Goal: Information Seeking & Learning: Learn about a topic

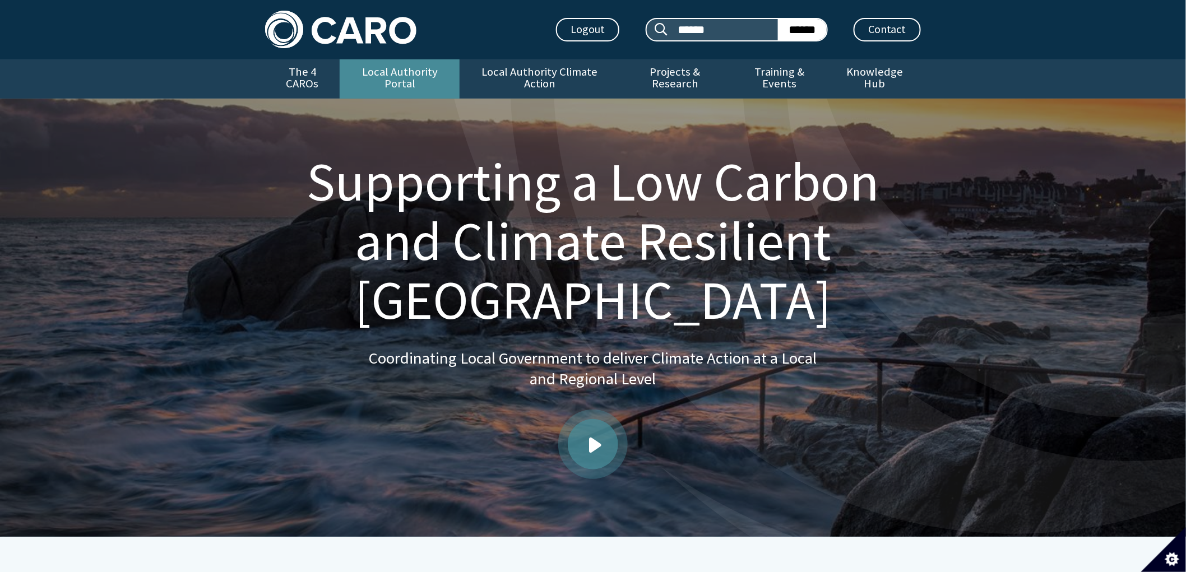
click at [399, 75] on link "Local Authority Portal" at bounding box center [400, 78] width 120 height 39
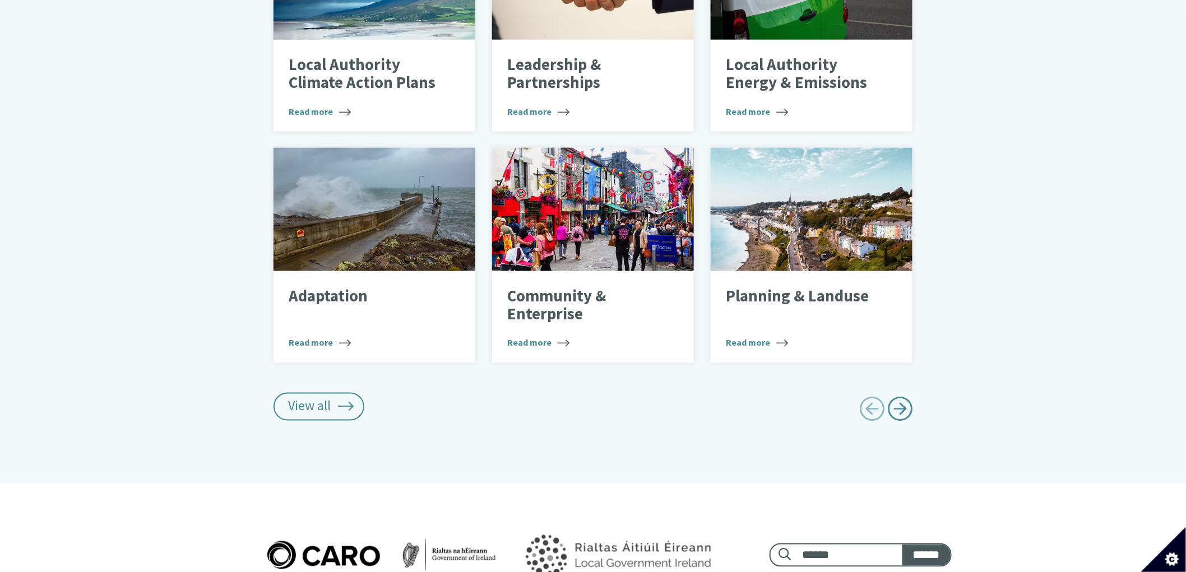
scroll to position [561, 0]
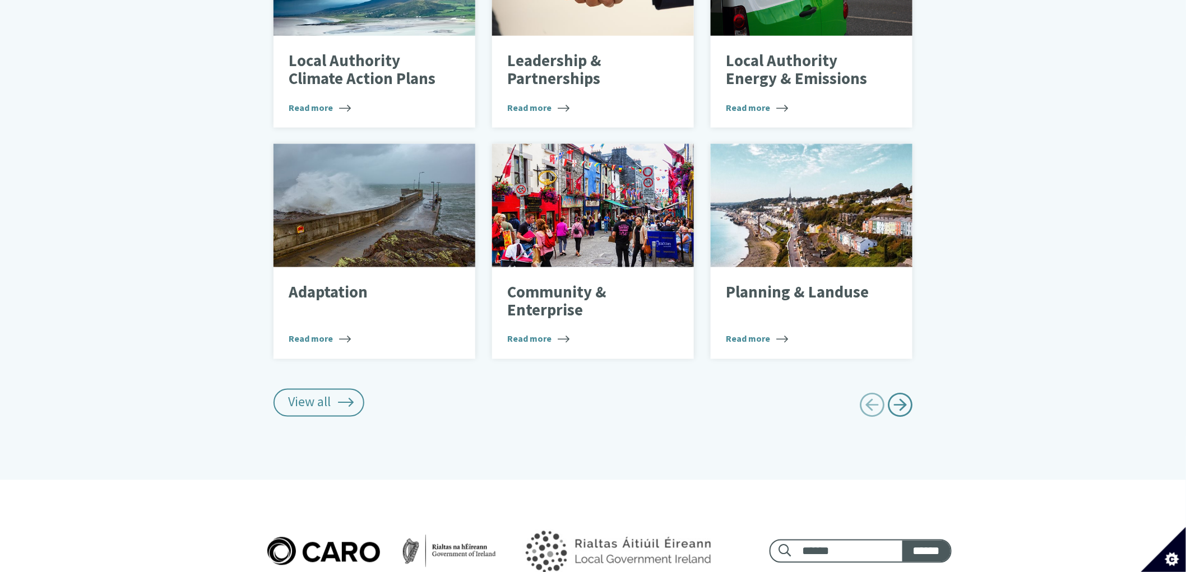
click at [914, 394] on div at bounding box center [757, 408] width 328 height 38
click at [904, 393] on span "Next page" at bounding box center [900, 405] width 25 height 25
type input "******"
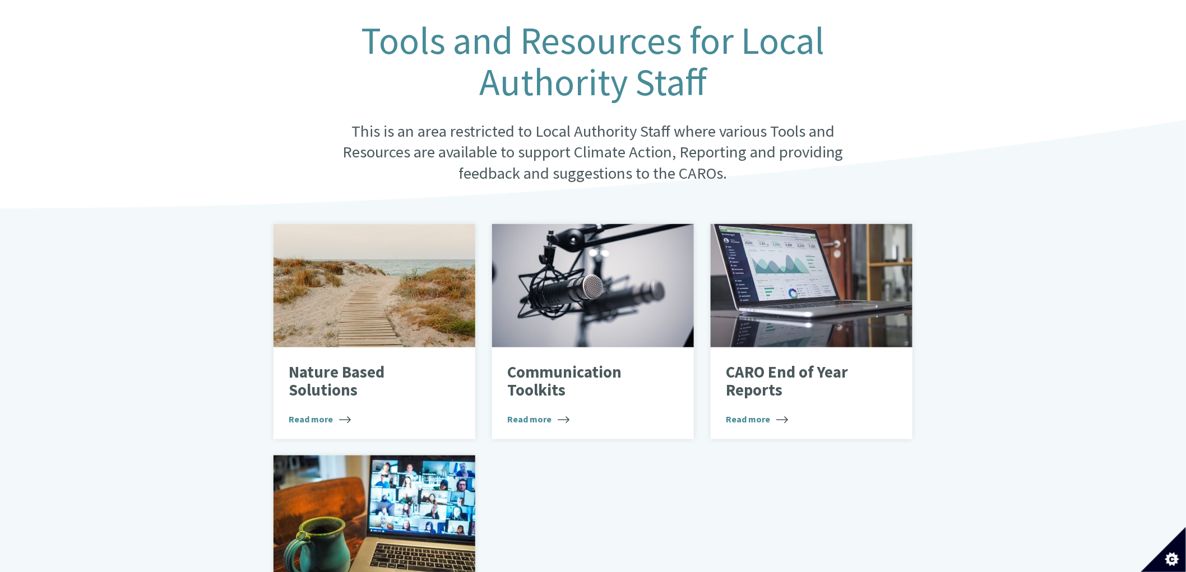
scroll to position [623, 0]
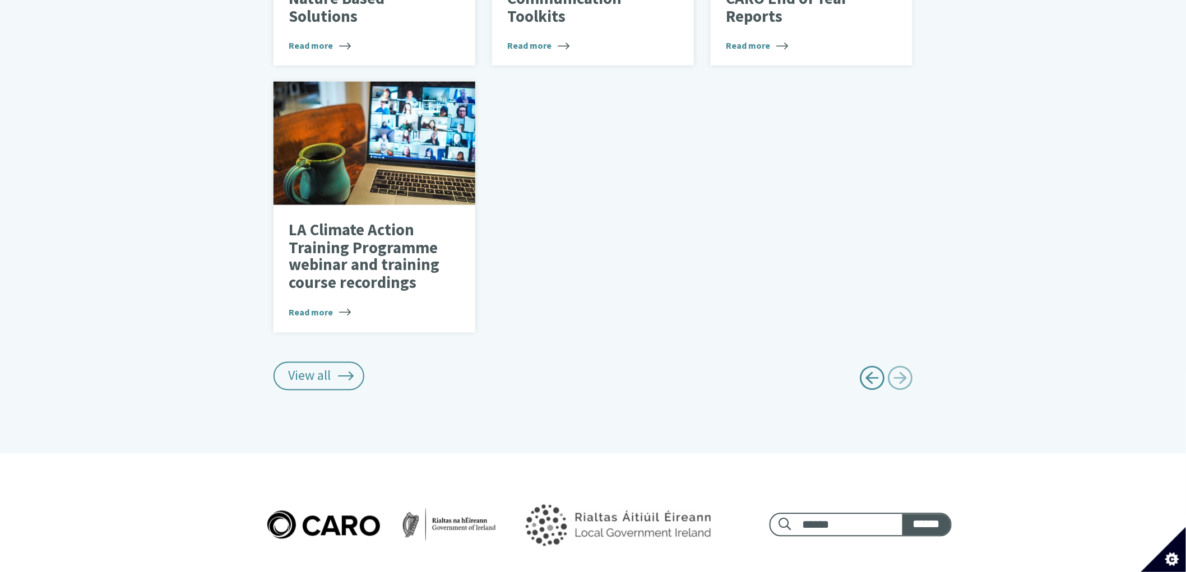
click at [872, 366] on span "Previous page" at bounding box center [871, 378] width 25 height 25
type input "******"
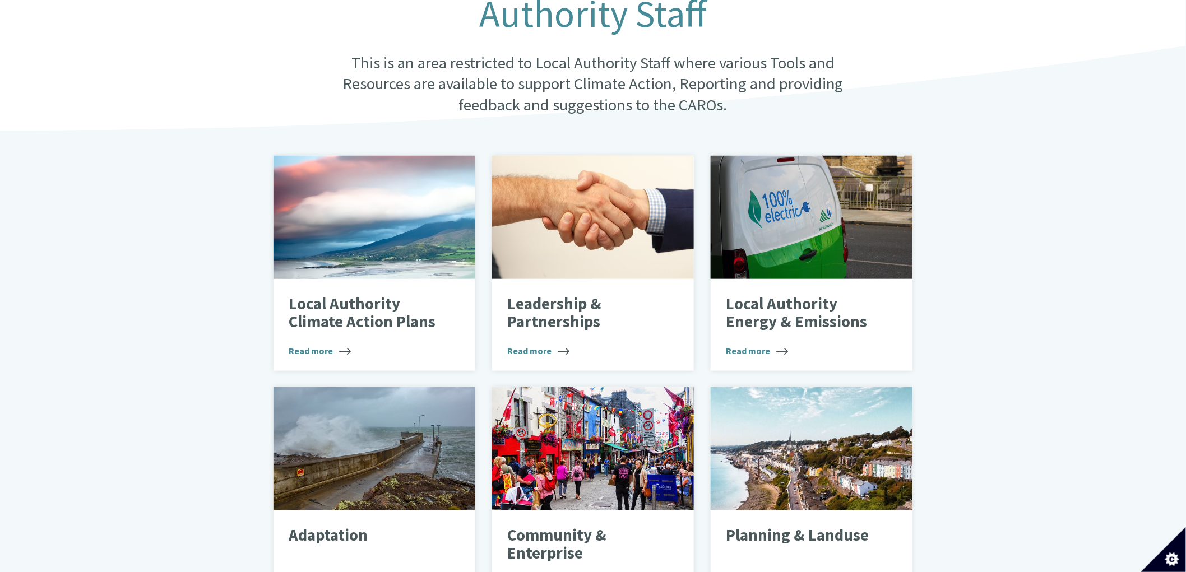
scroll to position [311, 0]
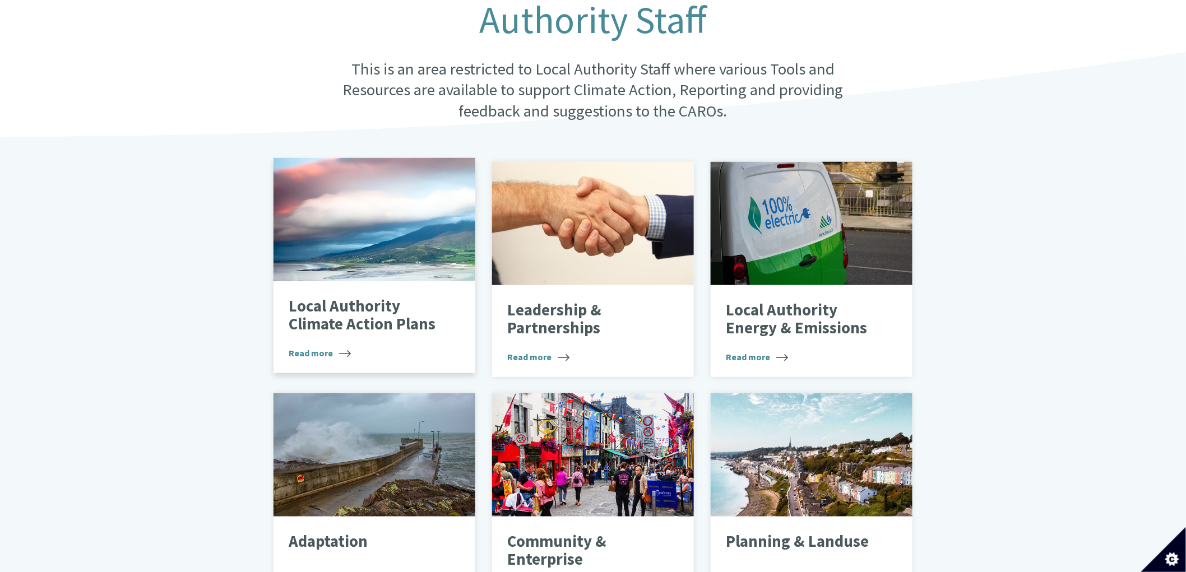
click at [329, 315] on p "Local Authority Climate Action Plans" at bounding box center [366, 315] width 154 height 35
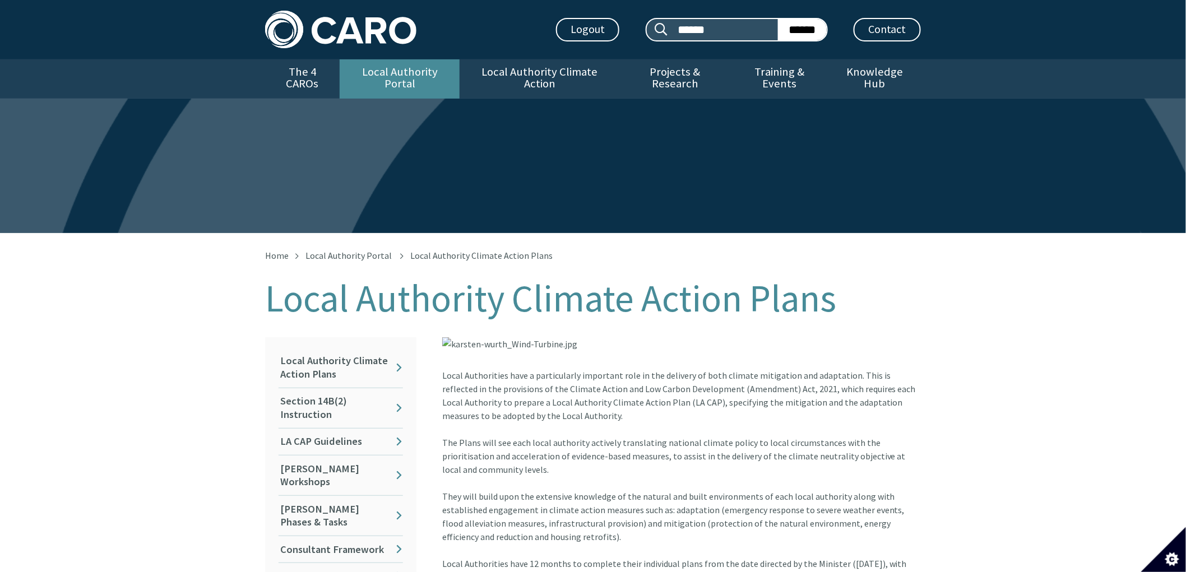
click at [421, 69] on link "Local Authority Portal" at bounding box center [400, 78] width 120 height 39
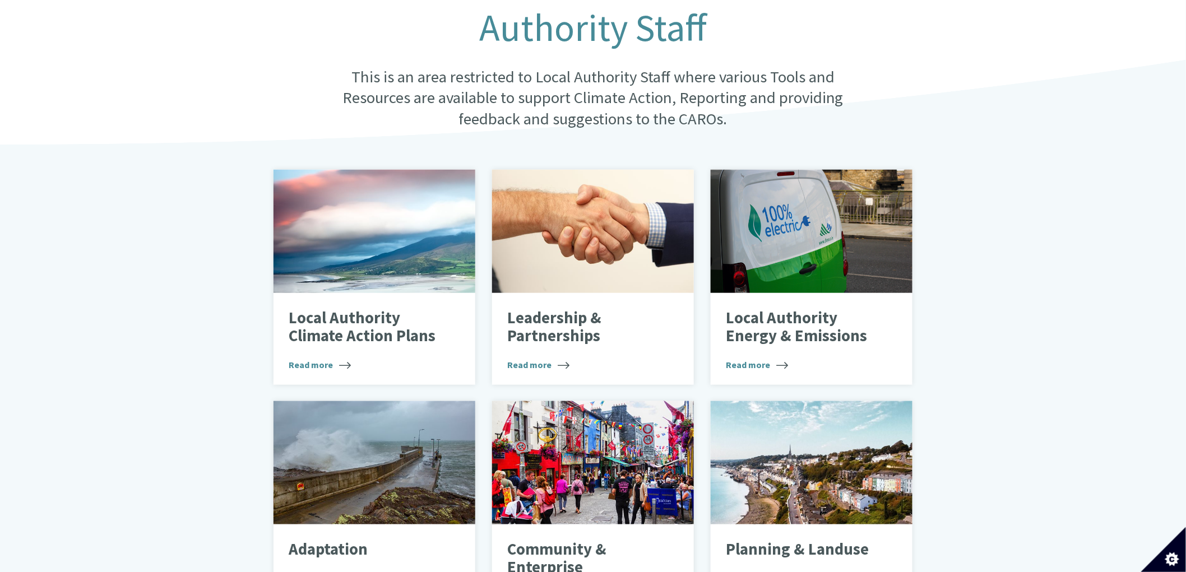
scroll to position [436, 0]
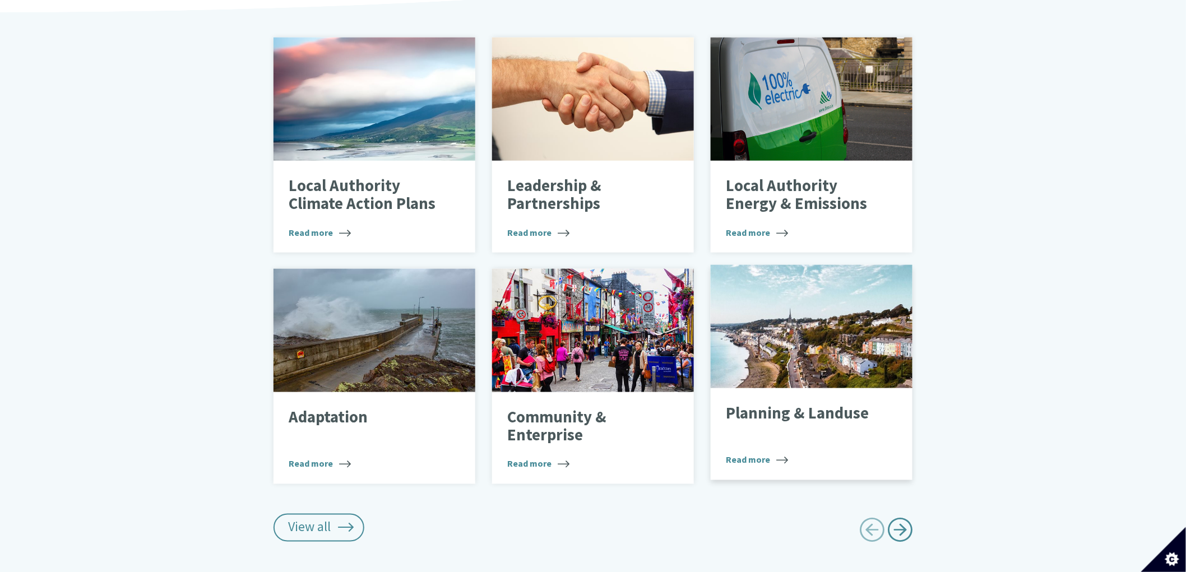
click at [794, 389] on div "Planning & Landuse Read more" at bounding box center [812, 435] width 202 height 92
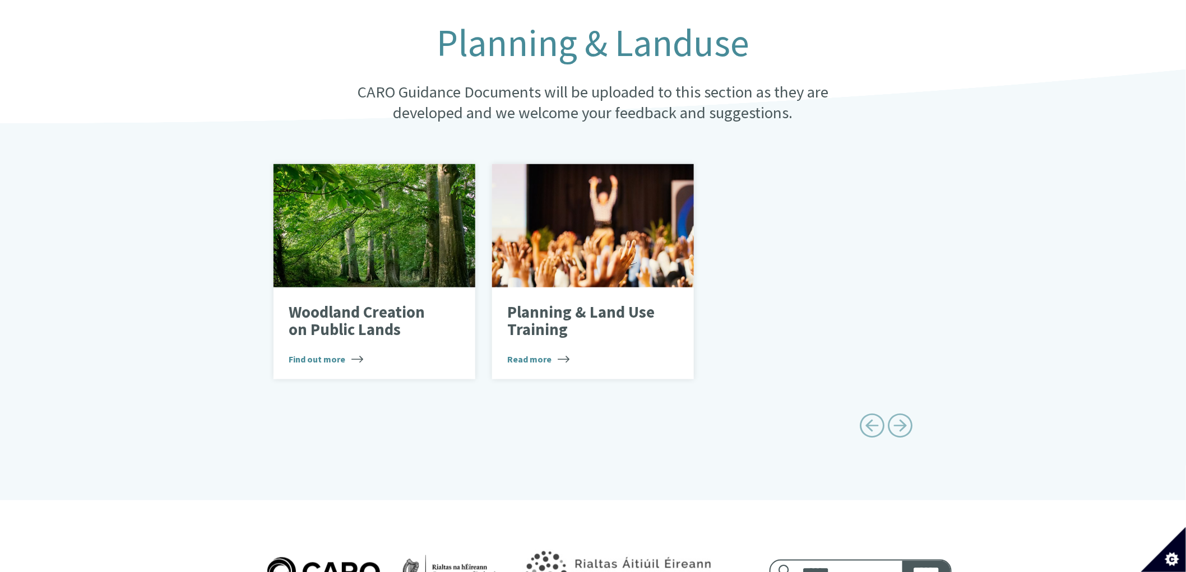
scroll to position [249, 0]
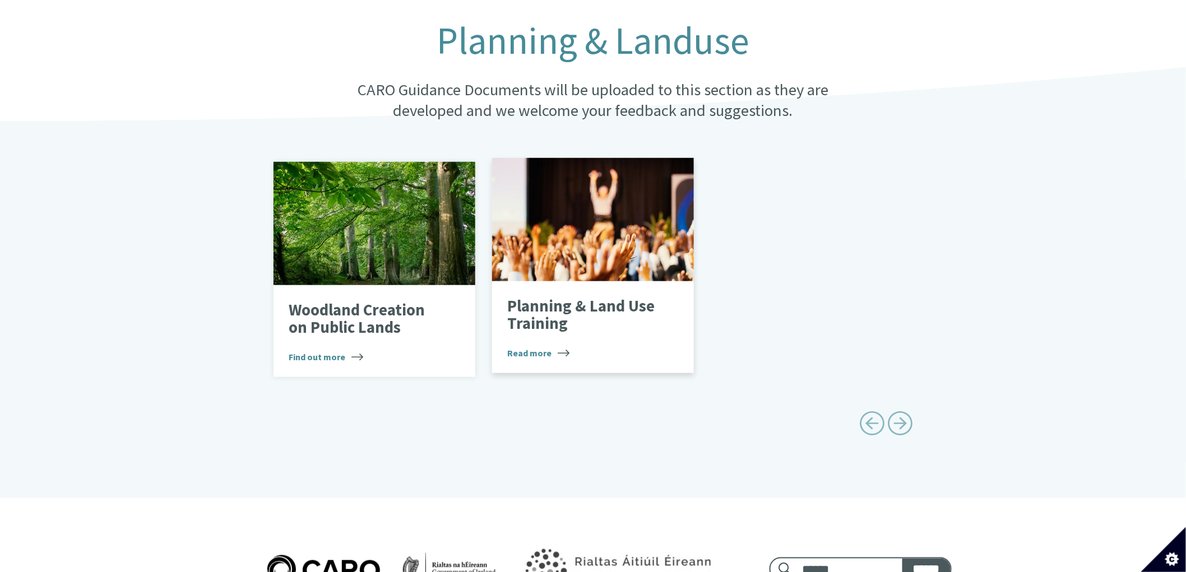
click at [591, 298] on p "Planning & Land Use Training" at bounding box center [584, 315] width 154 height 35
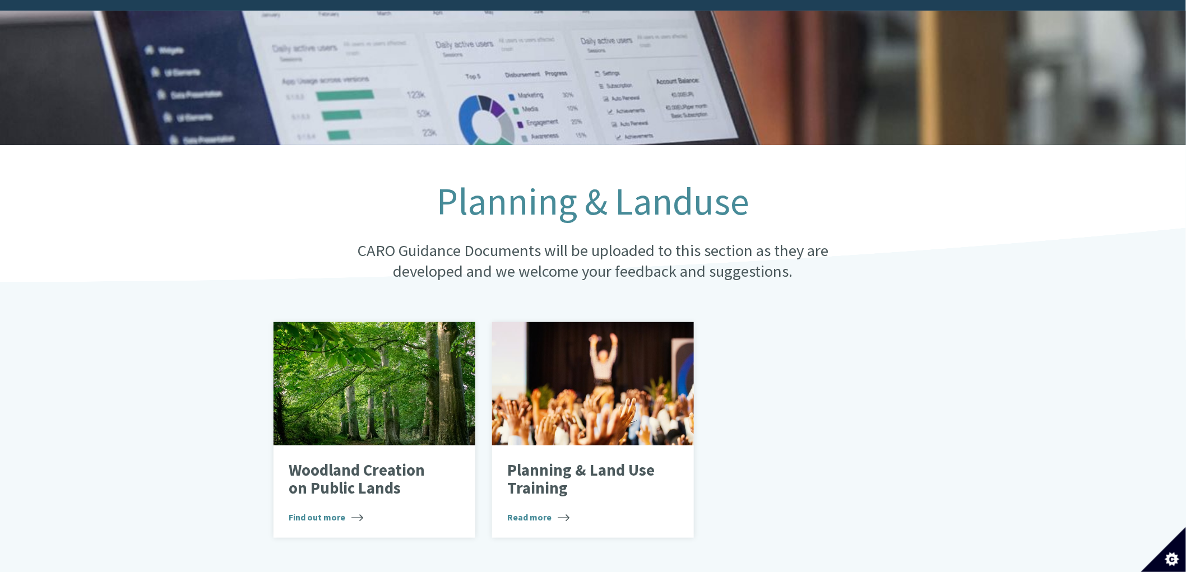
scroll to position [311, 0]
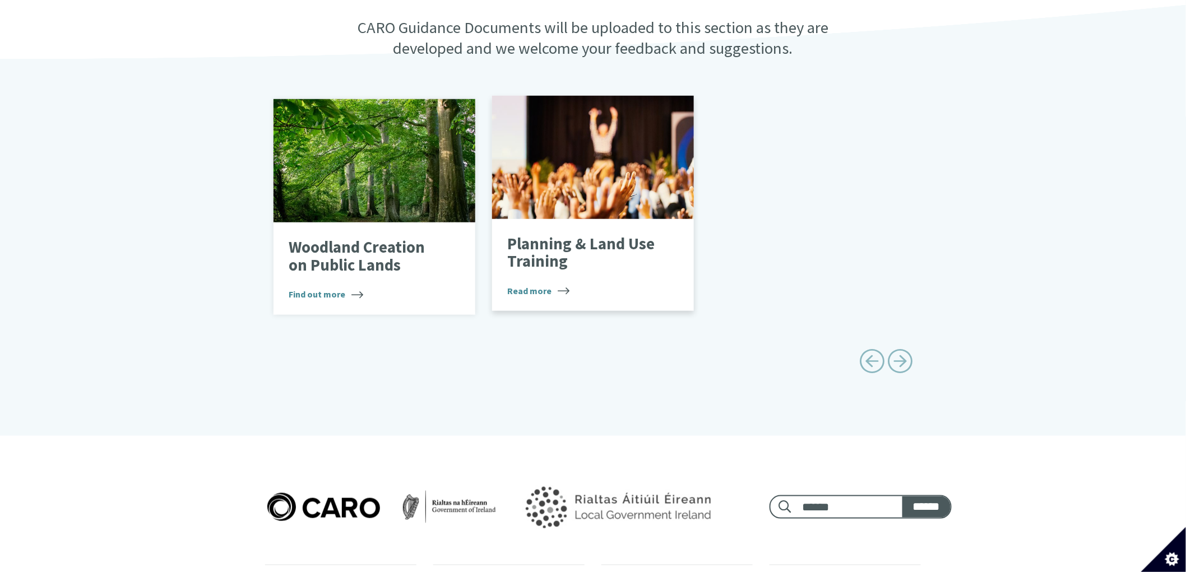
click at [557, 235] on p "Planning & Land Use Training" at bounding box center [584, 252] width 154 height 35
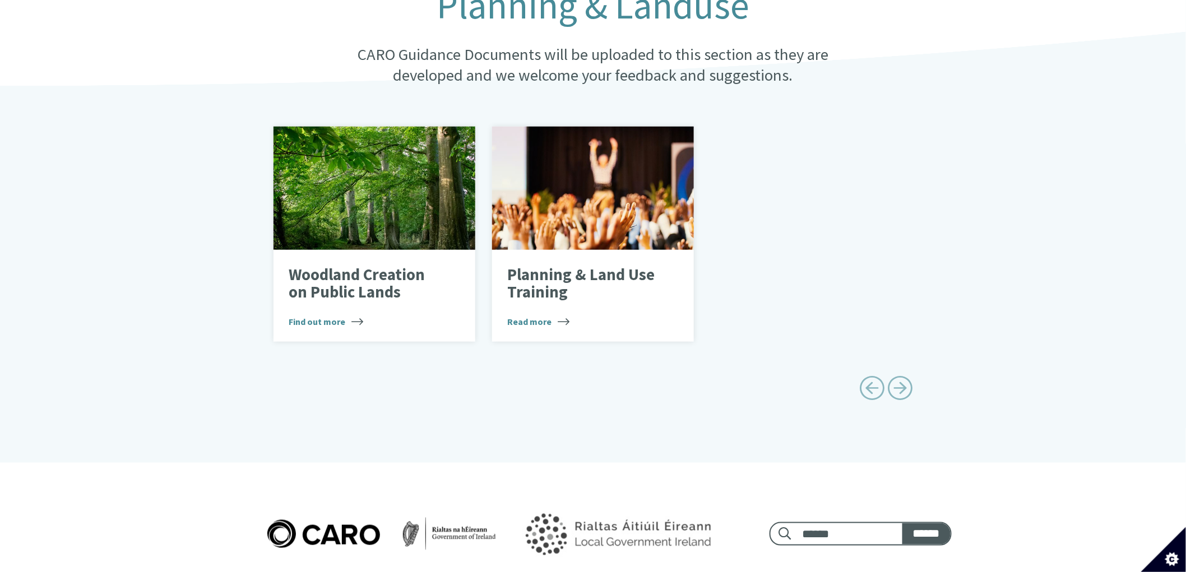
scroll to position [311, 0]
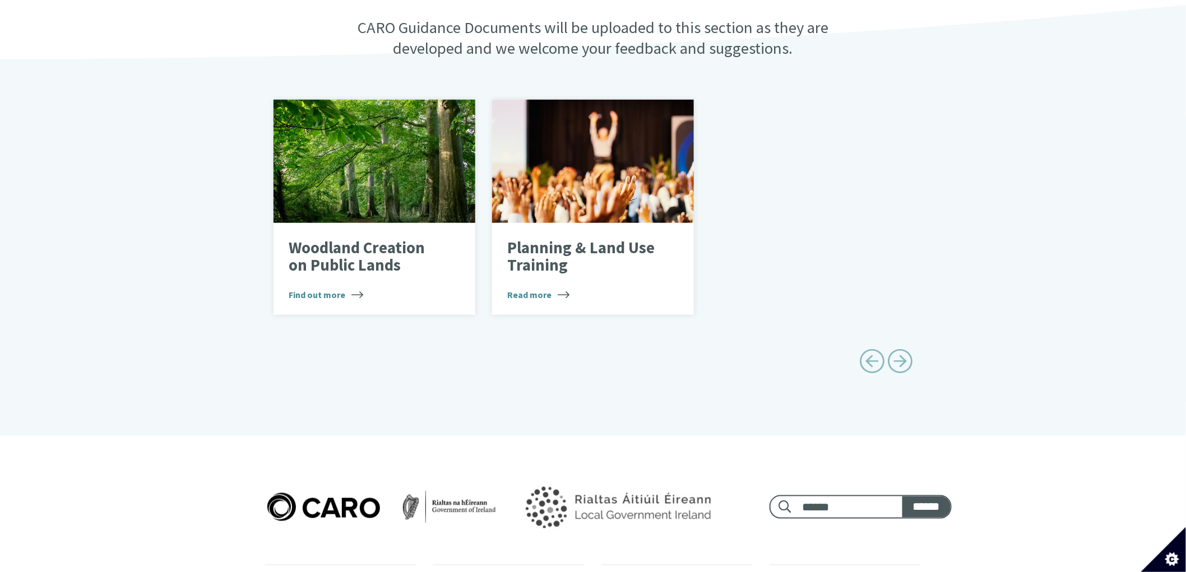
click at [868, 350] on span "Previous page" at bounding box center [871, 361] width 25 height 25
type input "******"
click at [868, 350] on span "Previous page" at bounding box center [871, 361] width 25 height 25
type input "******"
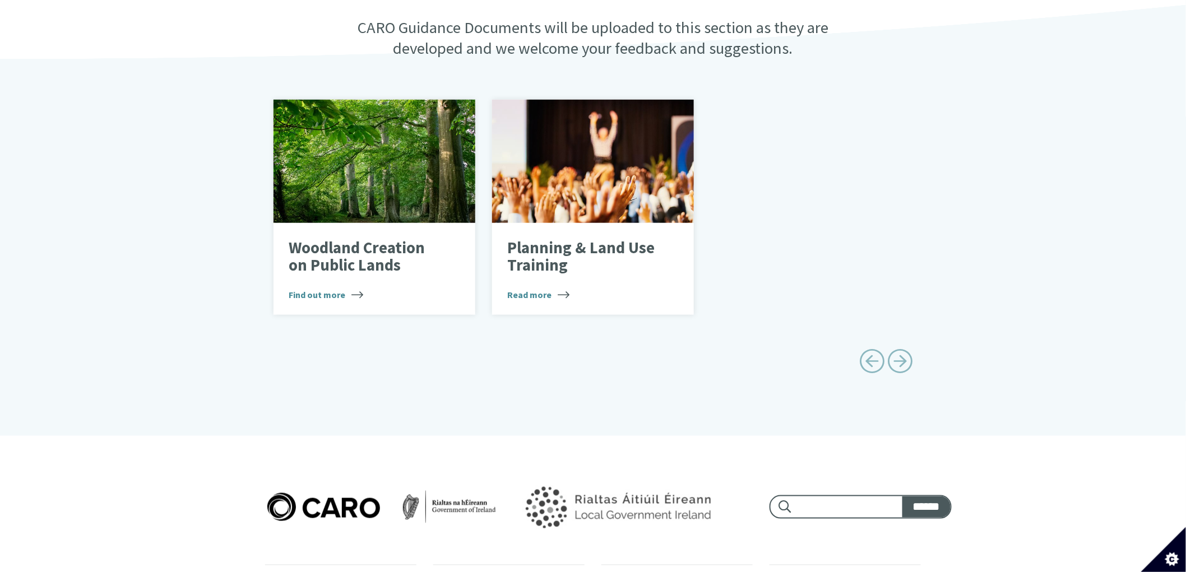
type input "******"
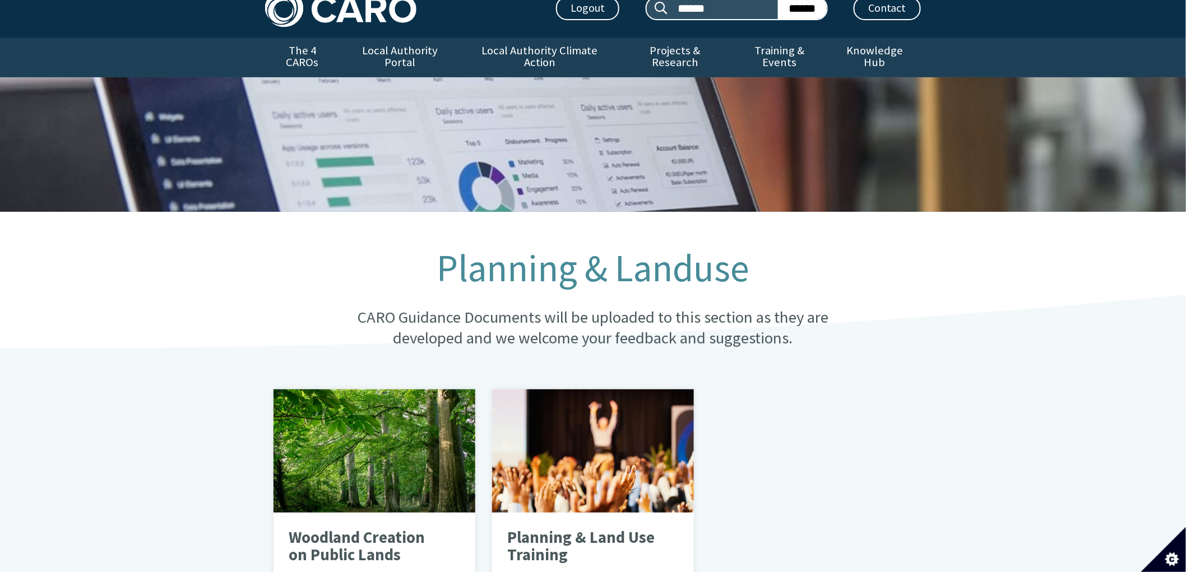
scroll to position [0, 0]
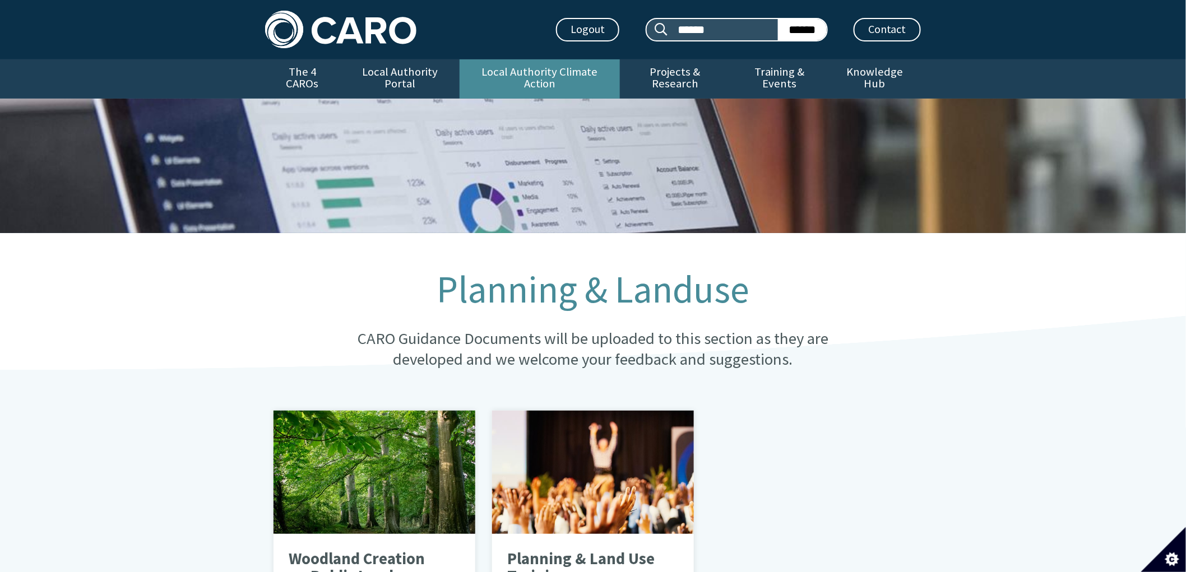
click at [525, 68] on link "Local Authority Climate Action" at bounding box center [540, 78] width 160 height 39
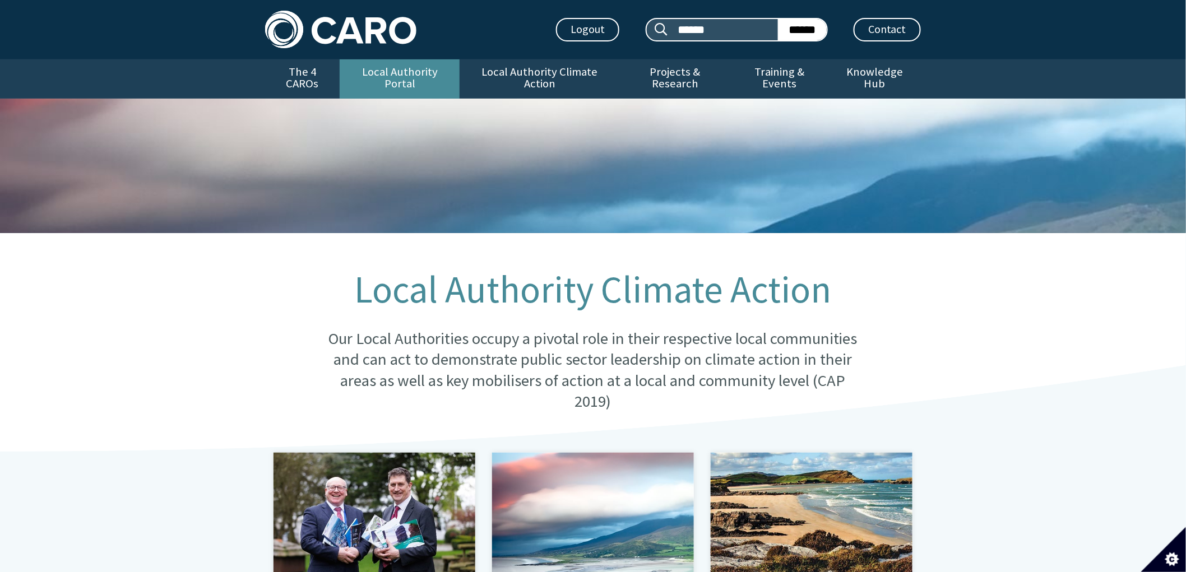
click at [423, 70] on link "Local Authority Portal" at bounding box center [400, 78] width 120 height 39
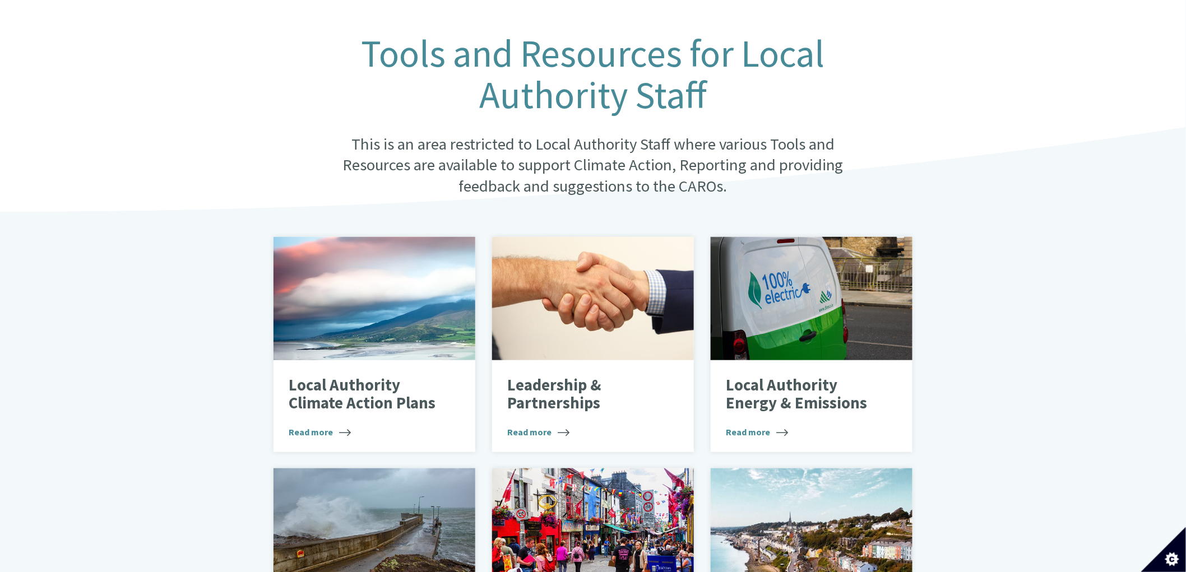
scroll to position [311, 0]
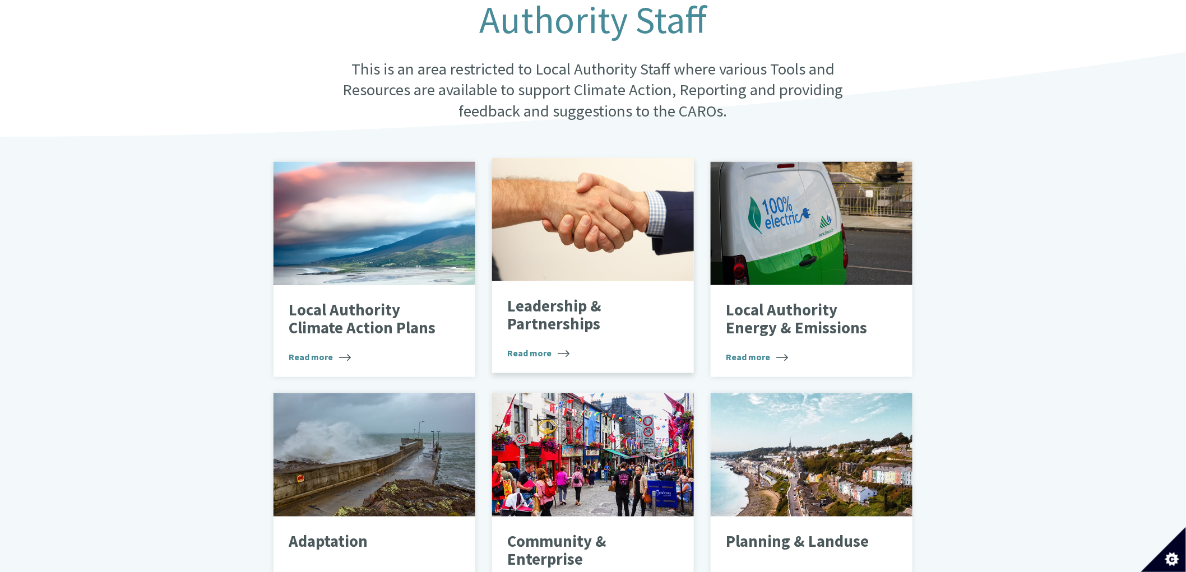
click at [547, 298] on p "Leadership & Partnerships" at bounding box center [584, 315] width 154 height 35
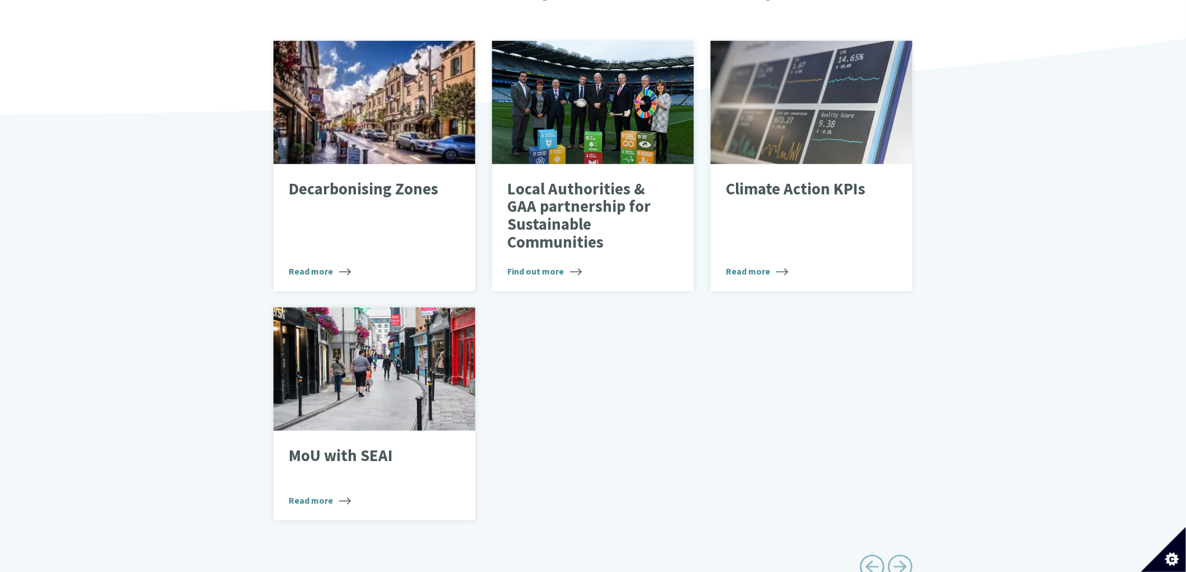
scroll to position [311, 0]
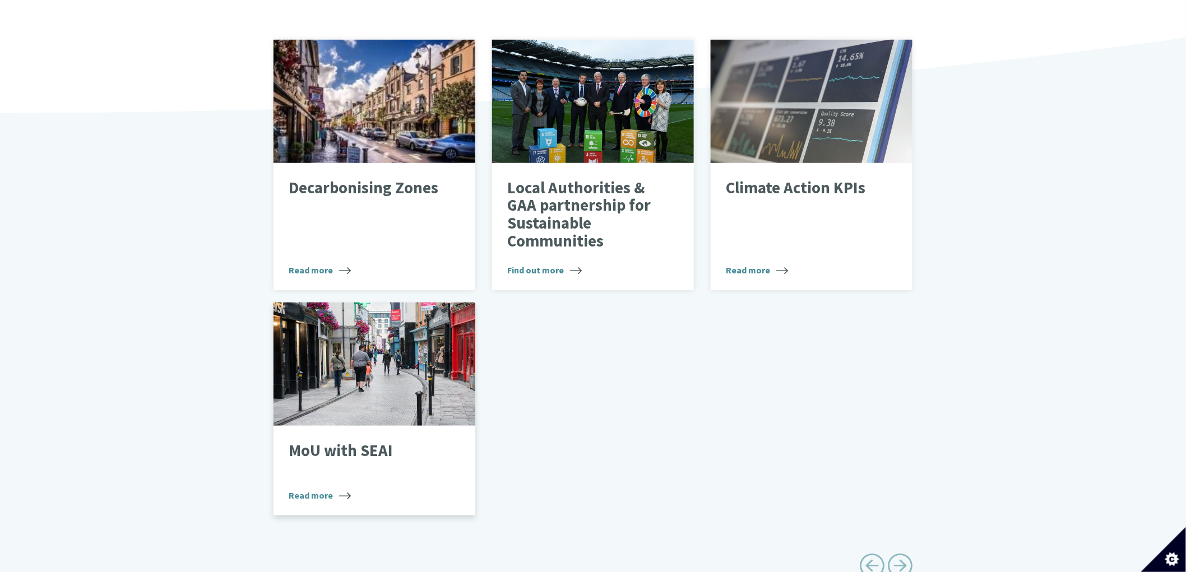
click at [378, 426] on div "MoU with SEAI Read more" at bounding box center [375, 471] width 202 height 90
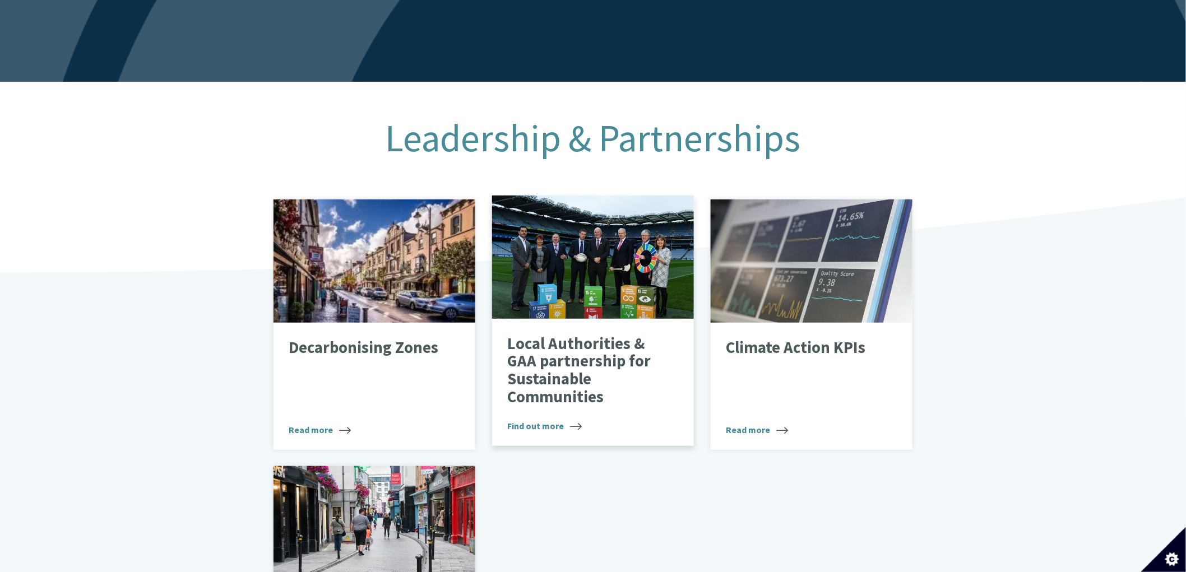
scroll to position [124, 0]
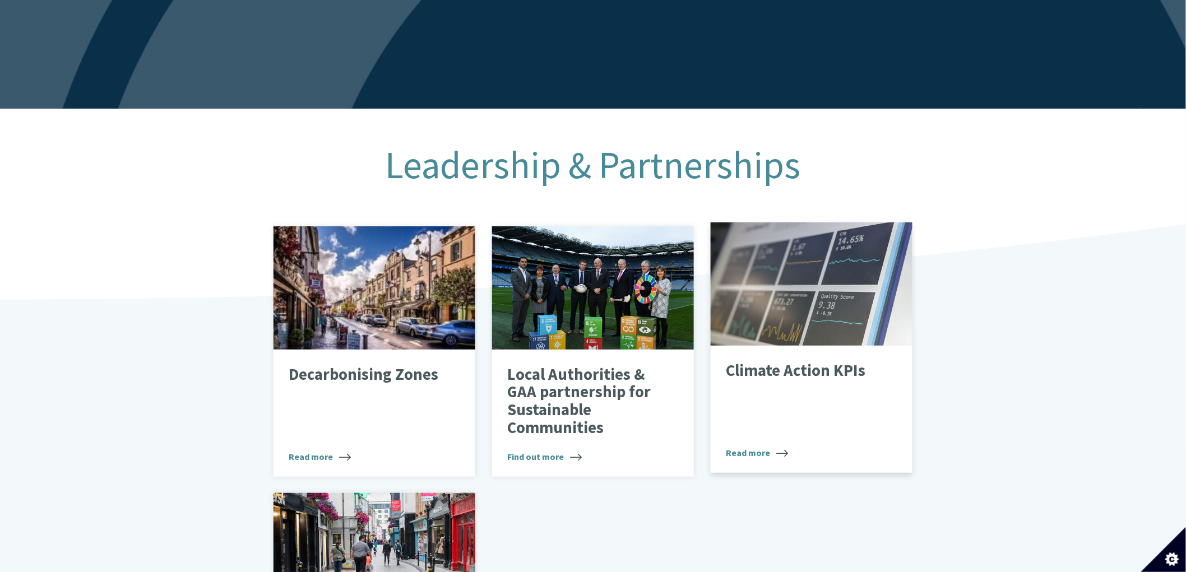
click at [760, 362] on p "Climate Action KPIs" at bounding box center [803, 371] width 154 height 18
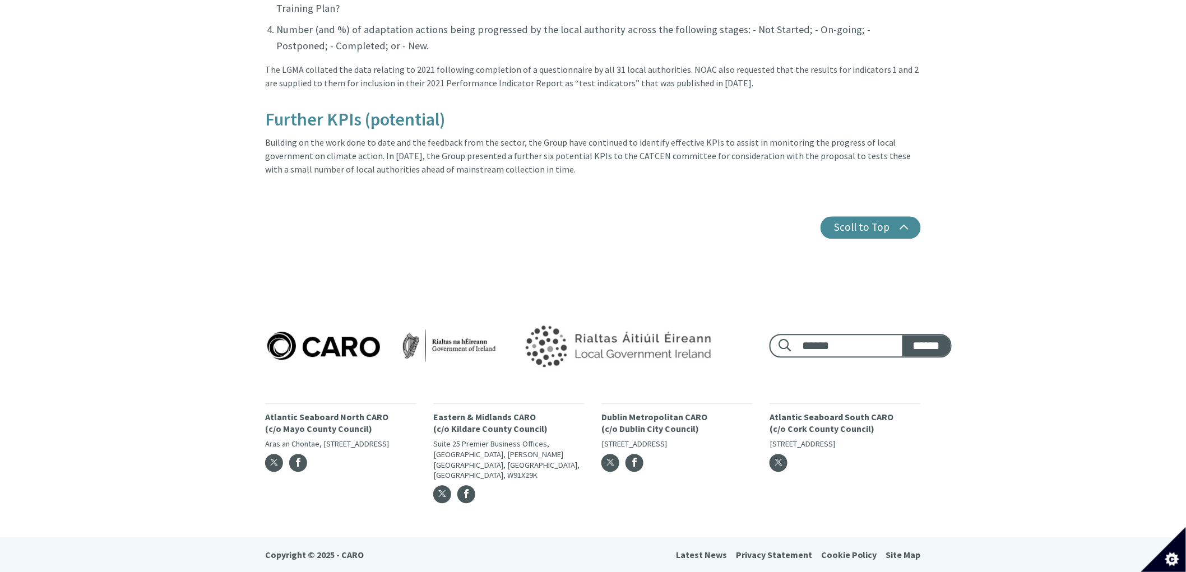
scroll to position [996, 0]
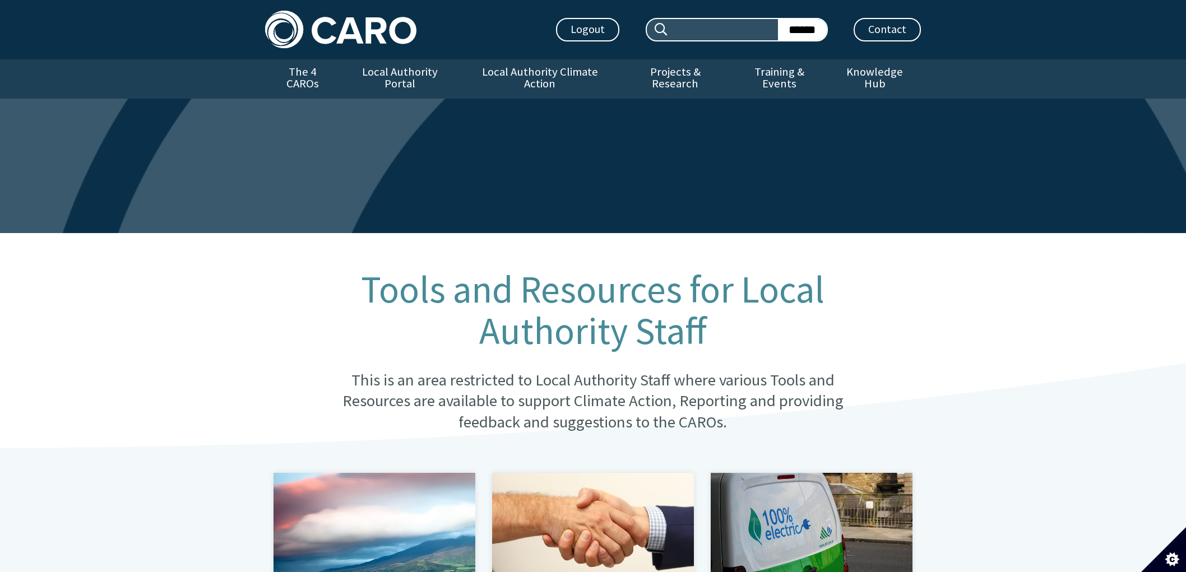
scroll to position [311, 0]
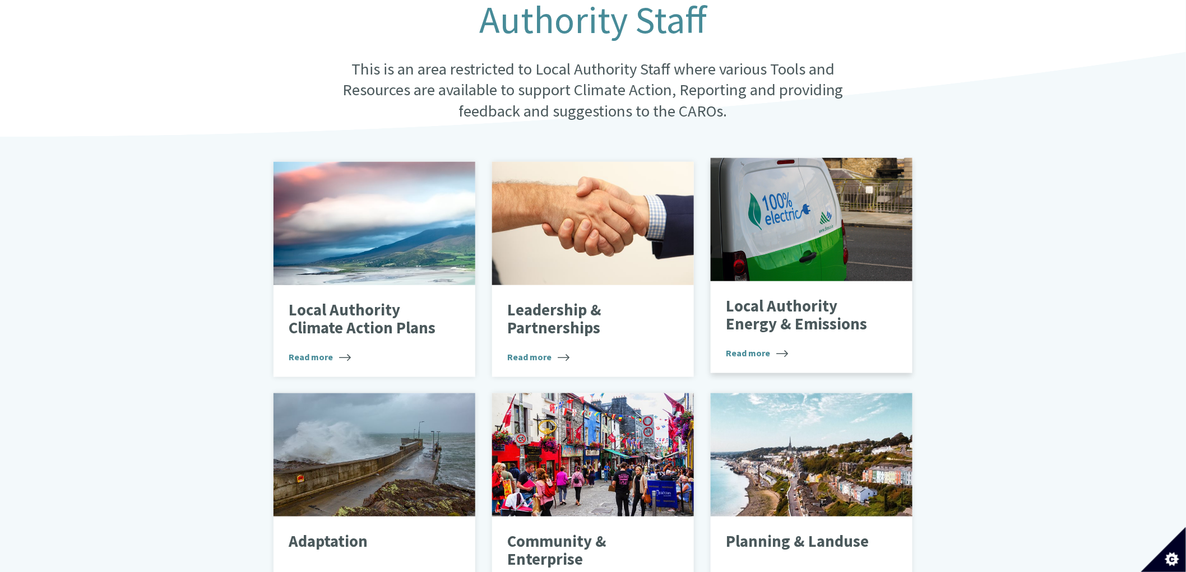
click at [759, 321] on p "Local Authority Energy & Emissions" at bounding box center [803, 315] width 154 height 35
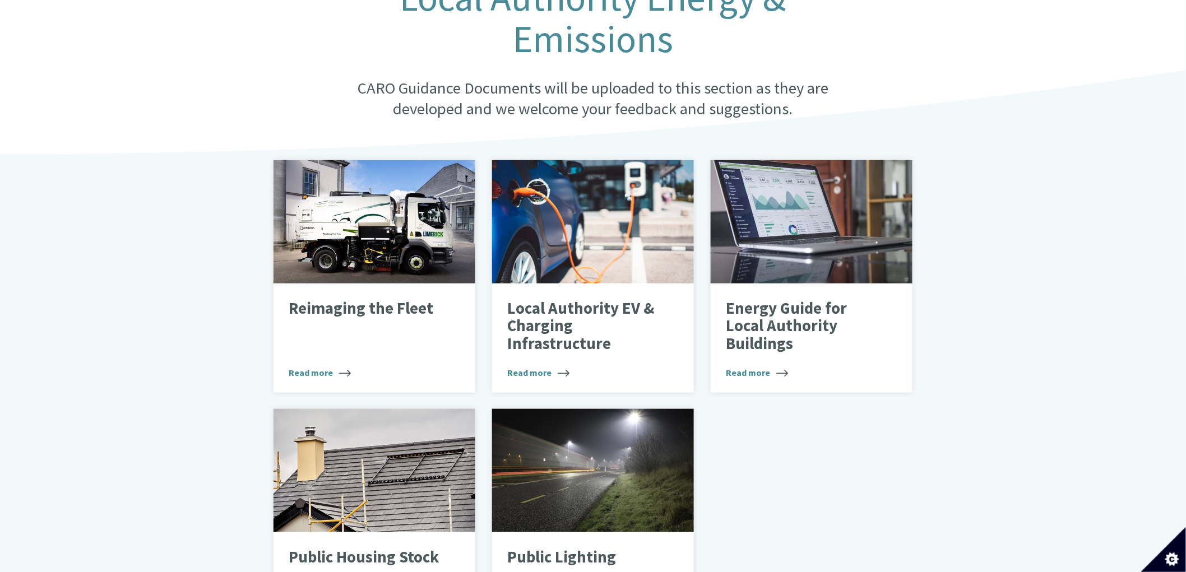
scroll to position [311, 0]
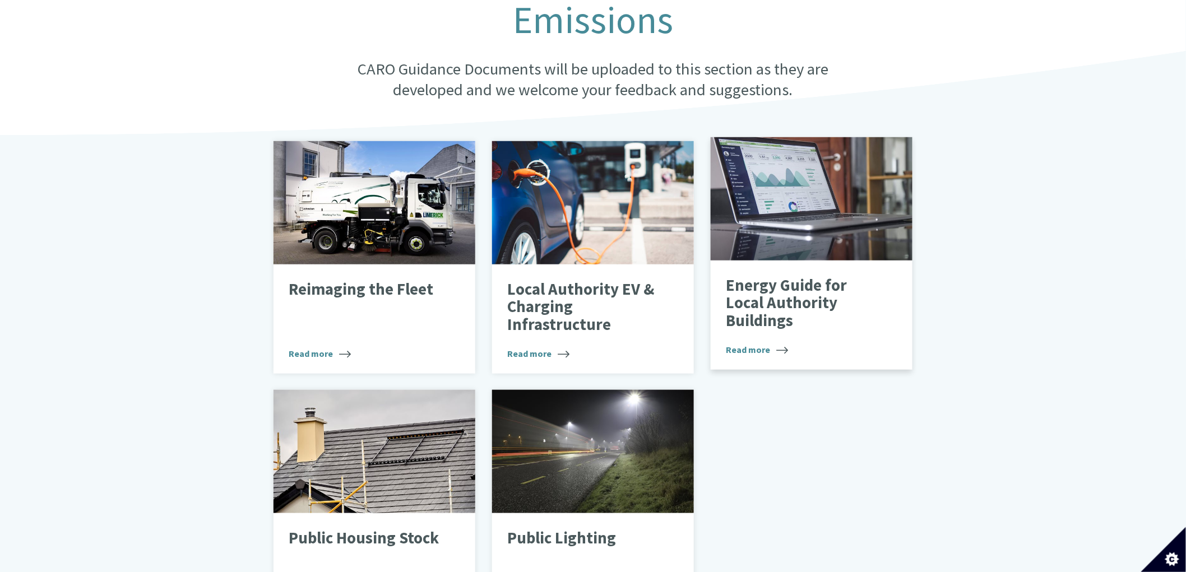
click at [730, 290] on p "Energy Guide for Local Authority Buildings" at bounding box center [803, 303] width 154 height 53
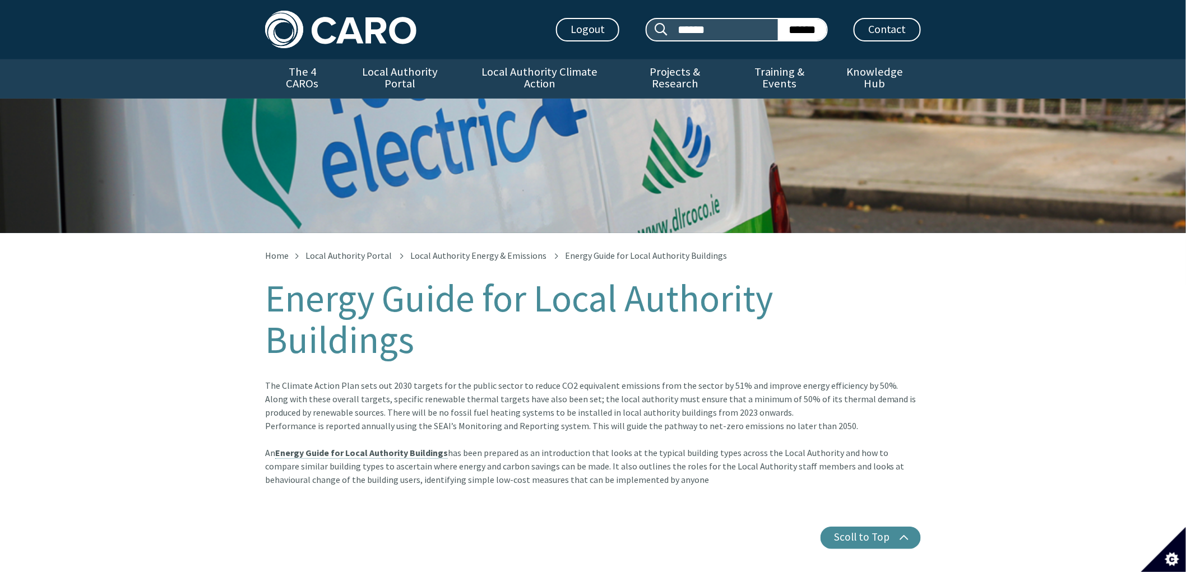
scroll to position [62, 0]
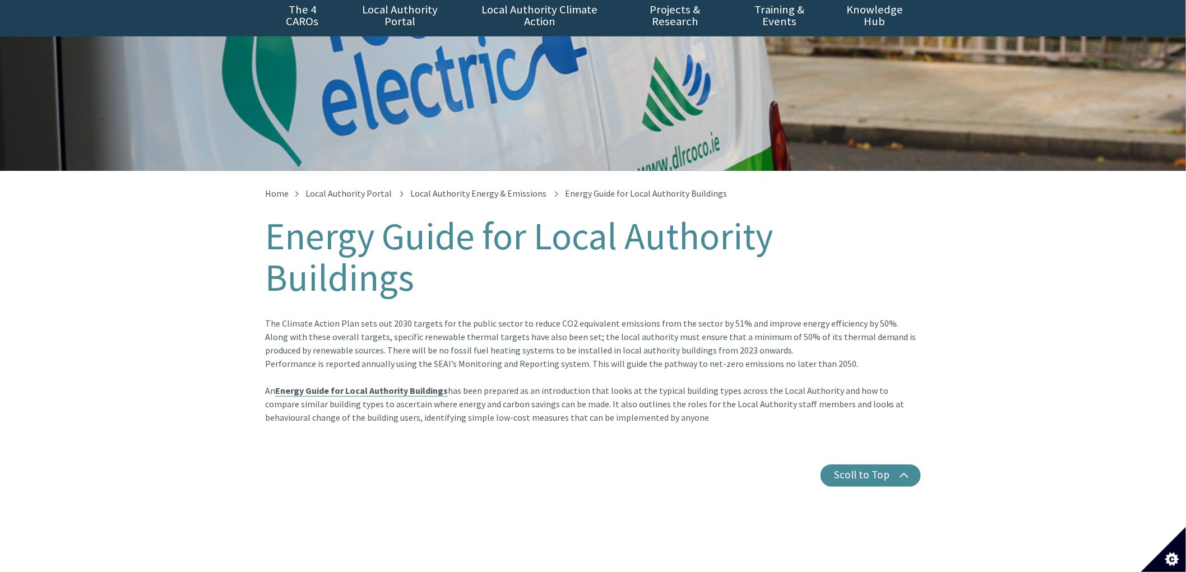
click at [342, 385] on link "Energy Guide for Local Authority Buildings" at bounding box center [361, 391] width 173 height 12
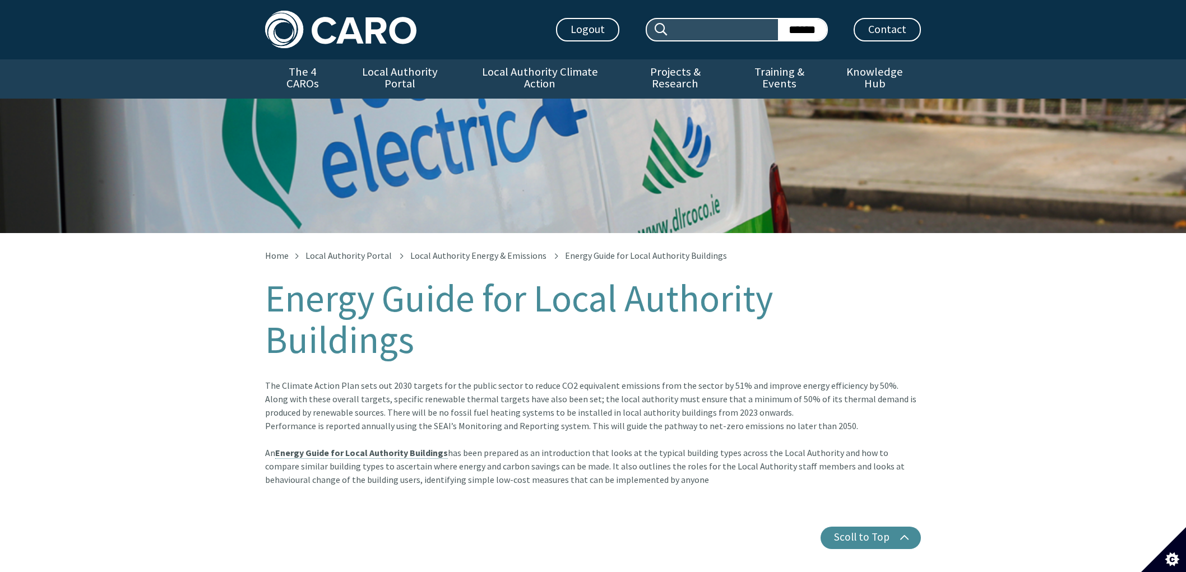
scroll to position [57, 0]
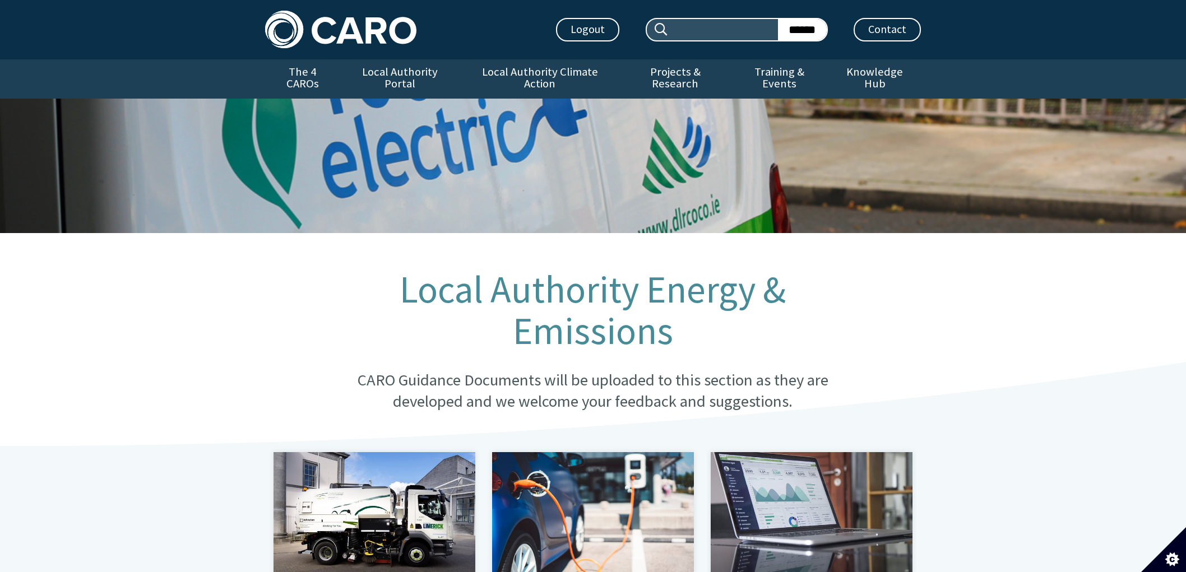
scroll to position [311, 0]
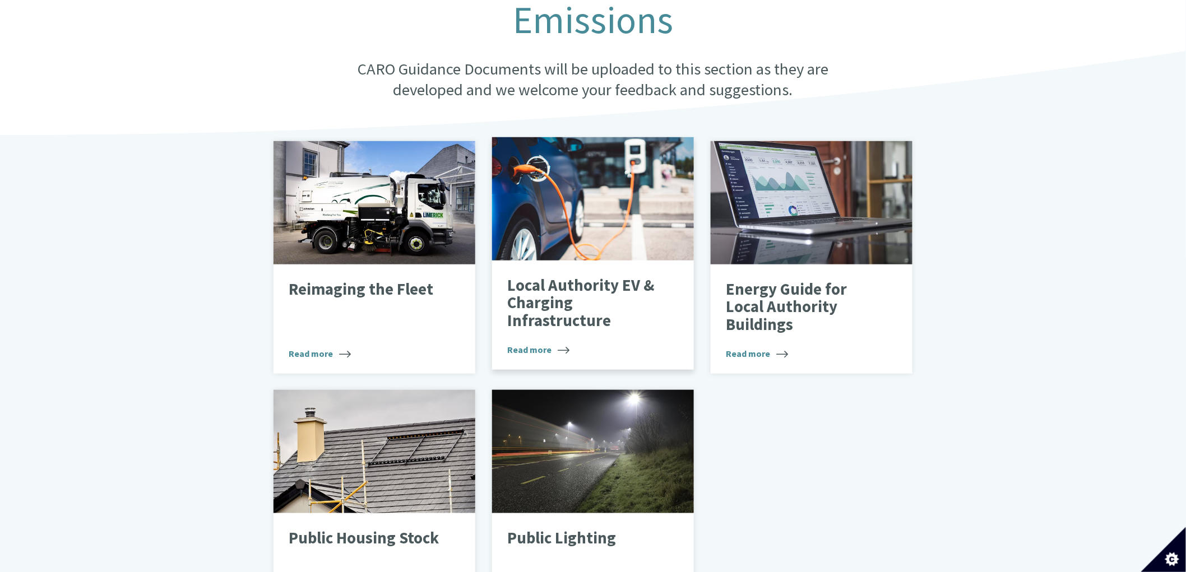
click at [552, 286] on p "Local Authority EV & Charging Infrastructure" at bounding box center [584, 303] width 154 height 53
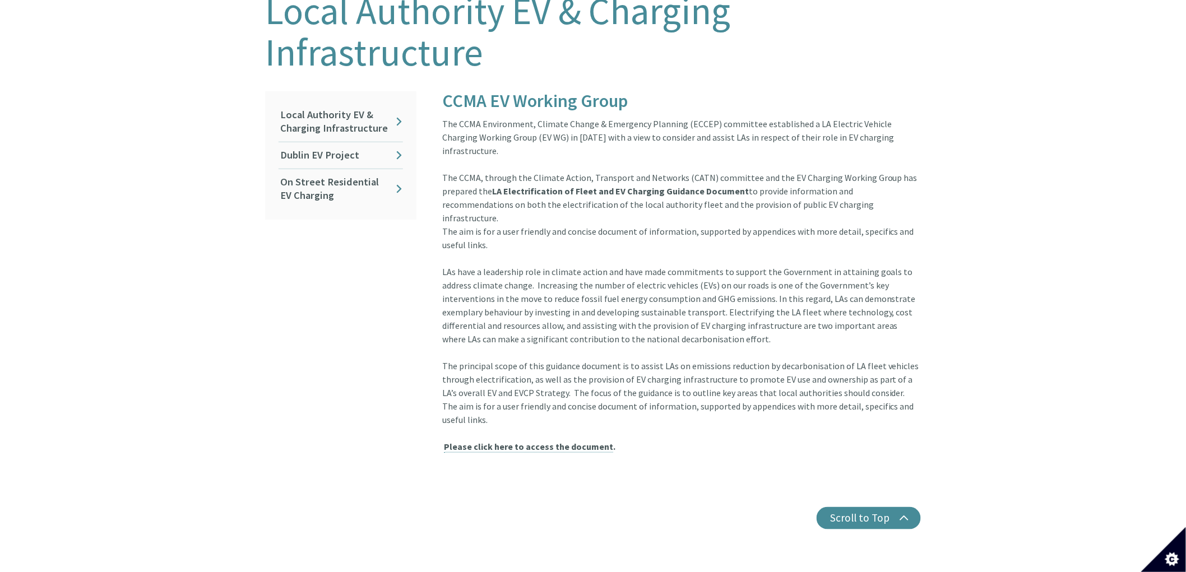
scroll to position [187, 0]
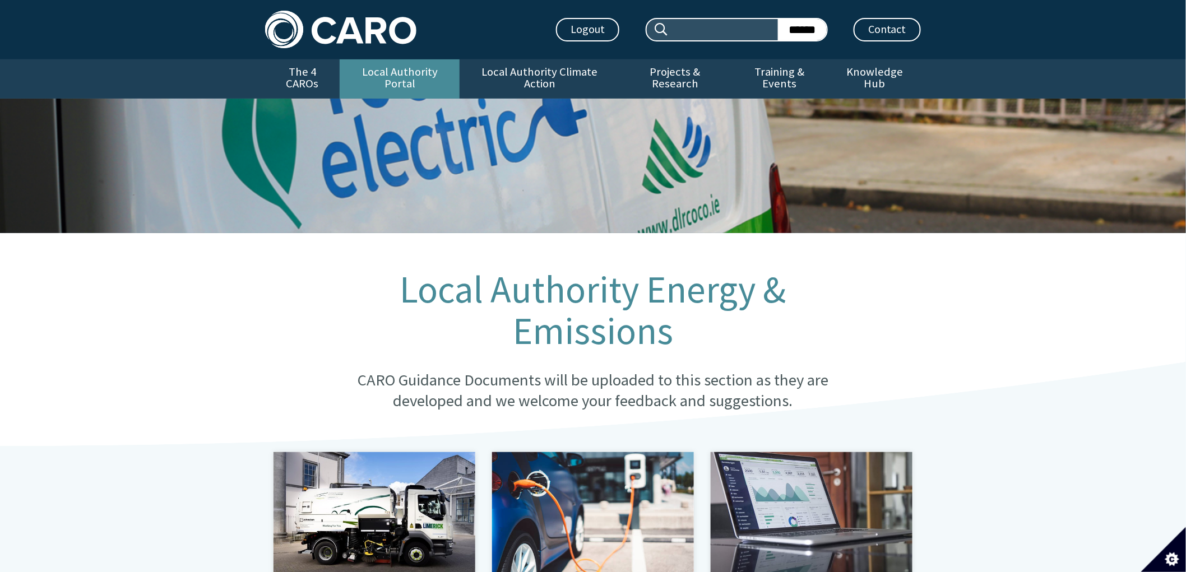
click at [423, 80] on link "Local Authority Portal" at bounding box center [400, 78] width 120 height 39
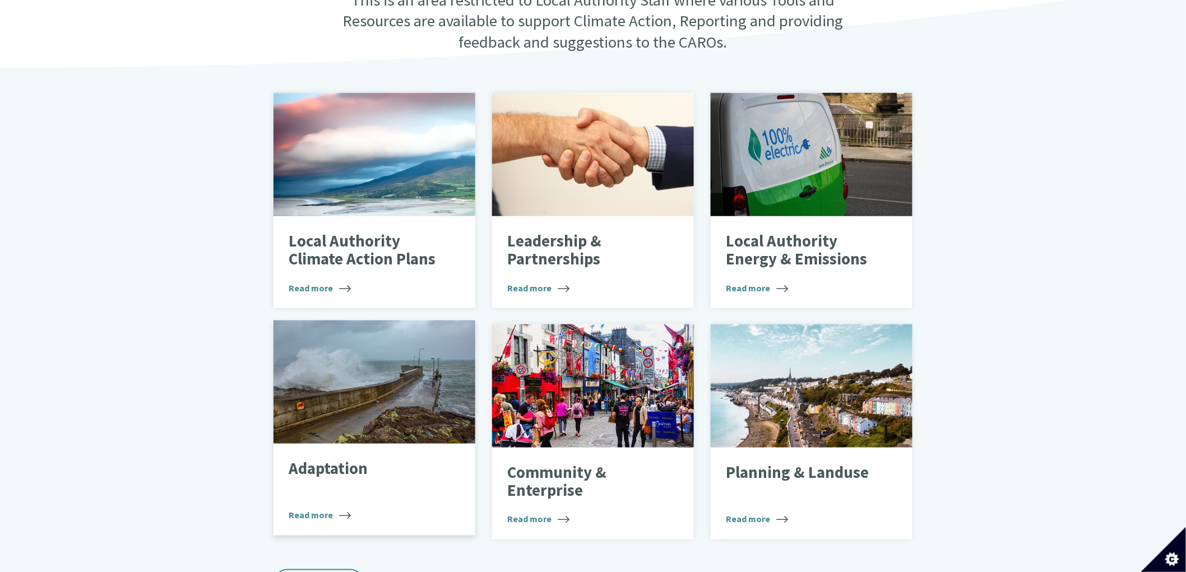
scroll to position [373, 0]
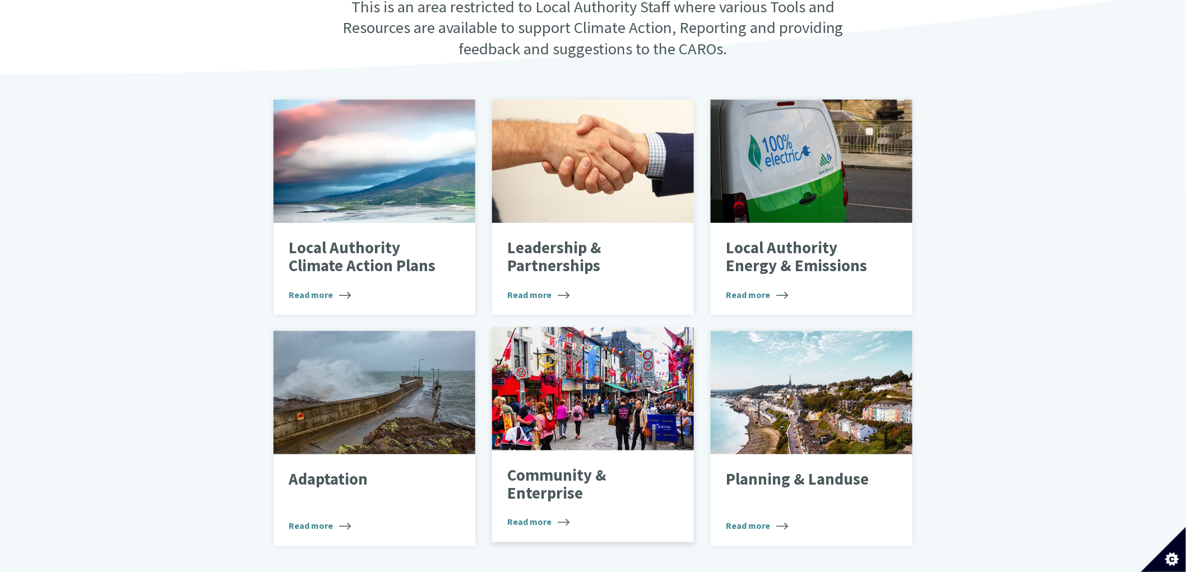
click at [563, 467] on p "Community & Enterprise" at bounding box center [584, 484] width 154 height 35
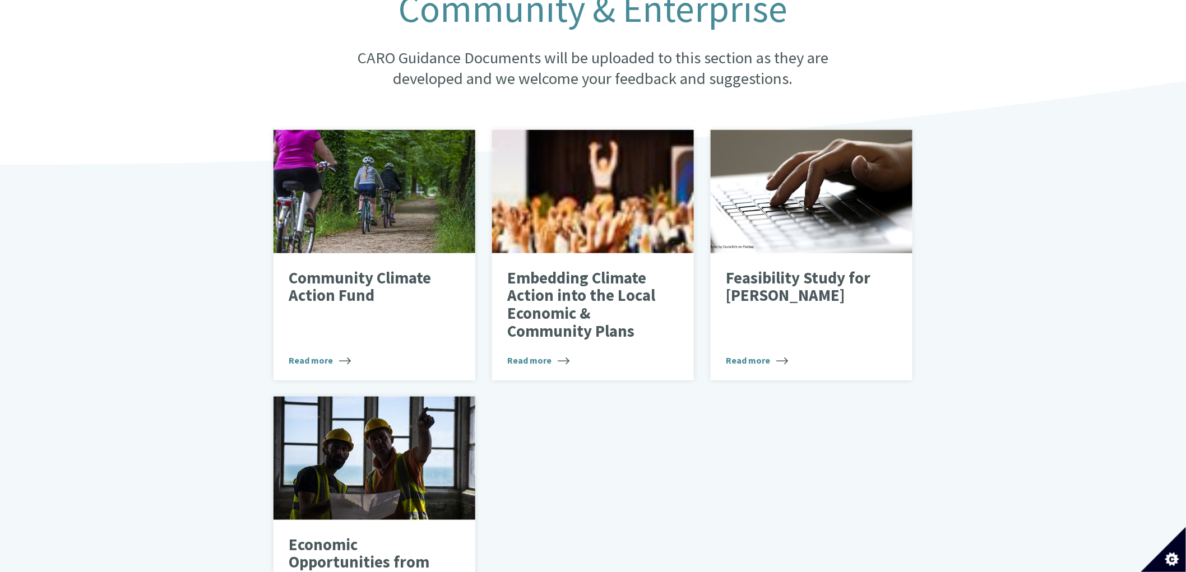
scroll to position [311, 0]
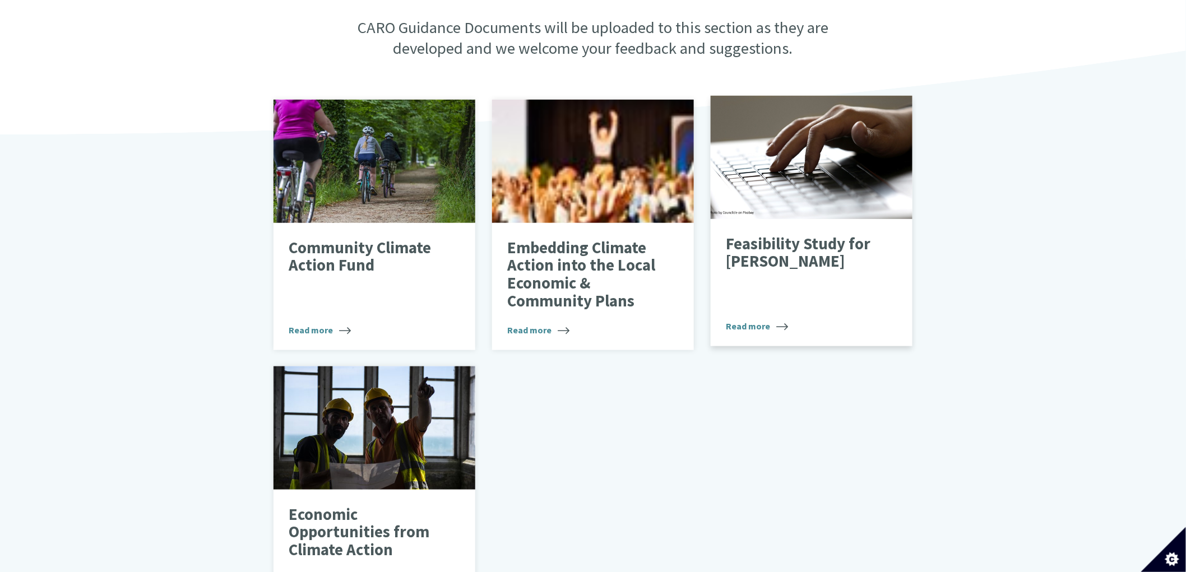
click at [806, 253] on p "Feasibility Study for IDA Parks" at bounding box center [803, 252] width 154 height 35
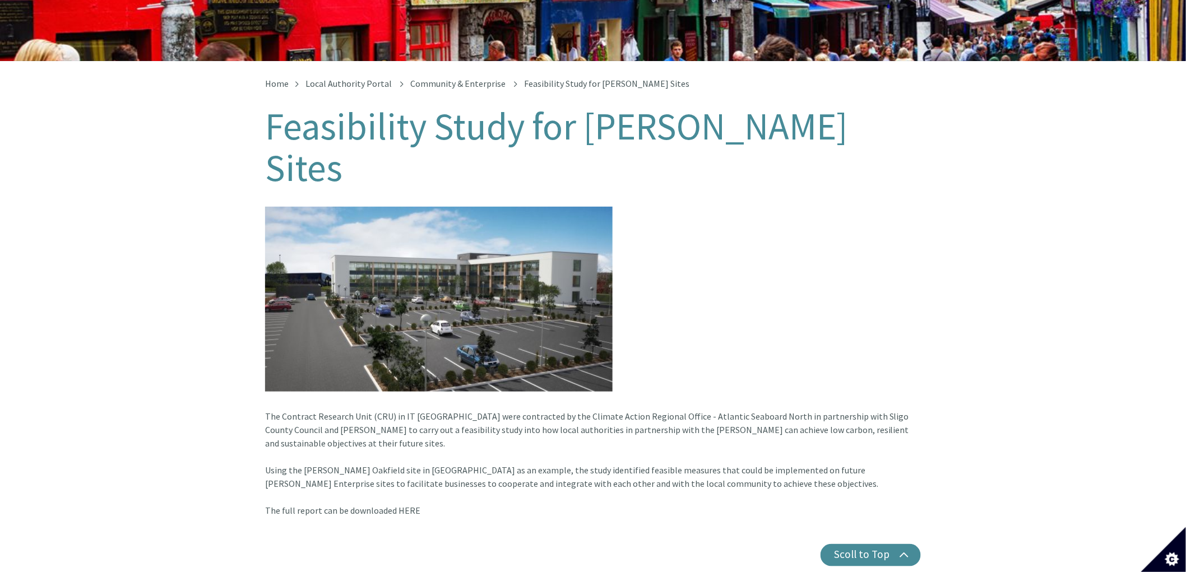
scroll to position [187, 0]
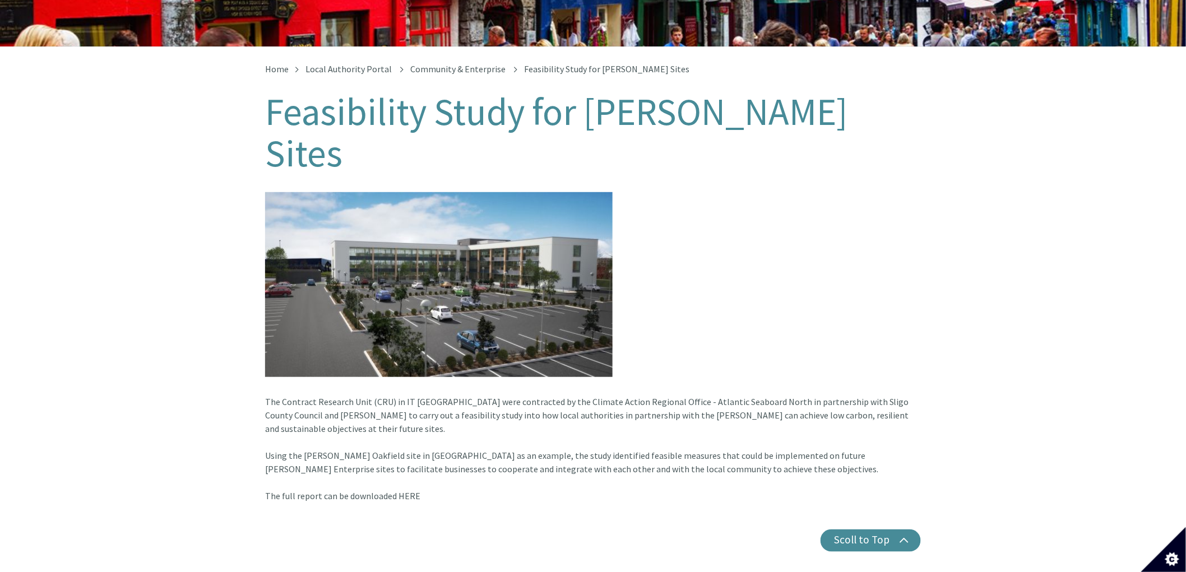
click at [405, 431] on article "The Contract Research Unit (CRU) in IT Sligo were contracted by the Climate Act…" at bounding box center [593, 347] width 656 height 311
click at [337, 423] on article "The Contract Research Unit (CRU) in IT Sligo were contracted by the Climate Act…" at bounding box center [593, 347] width 656 height 311
click at [400, 423] on article "The Contract Research Unit (CRU) in IT Sligo were contracted by the Climate Act…" at bounding box center [593, 347] width 656 height 311
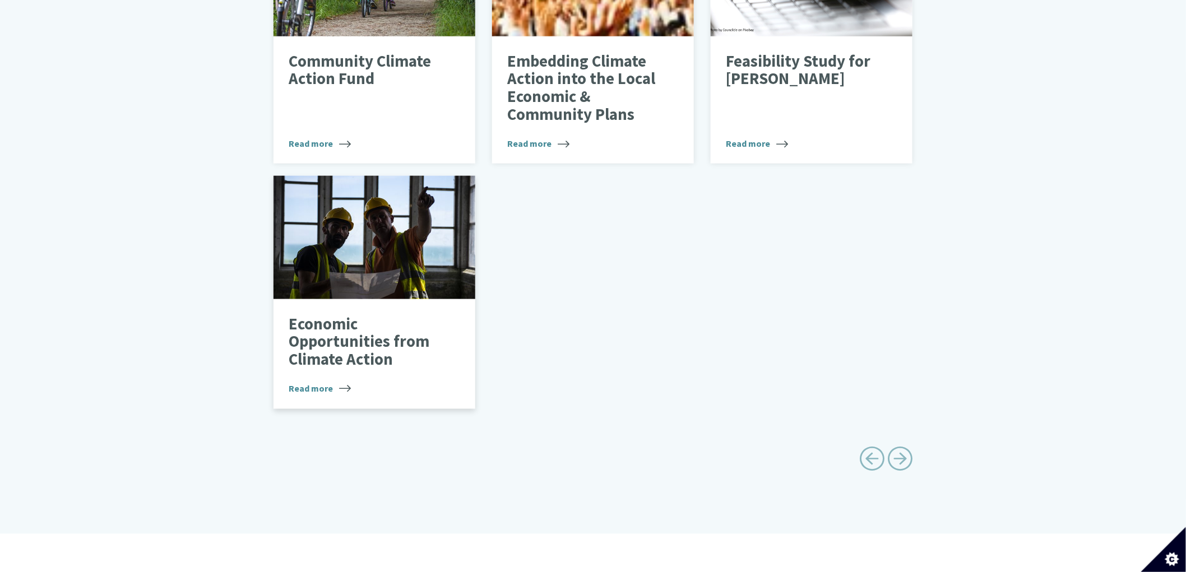
scroll to position [373, 0]
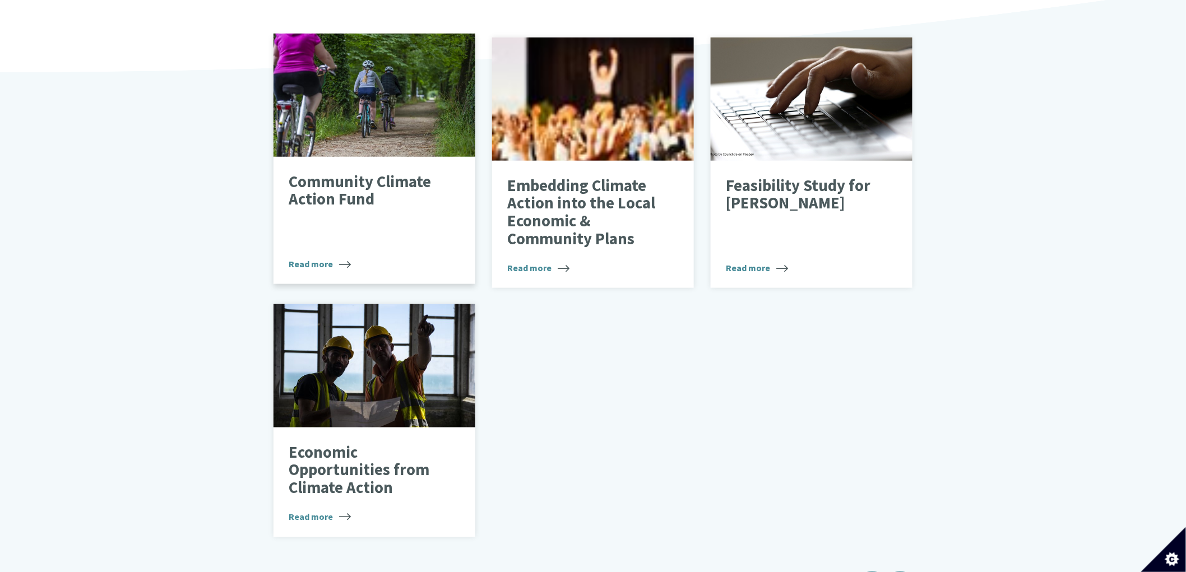
click at [327, 187] on p "Community Climate Action Fund" at bounding box center [366, 190] width 154 height 35
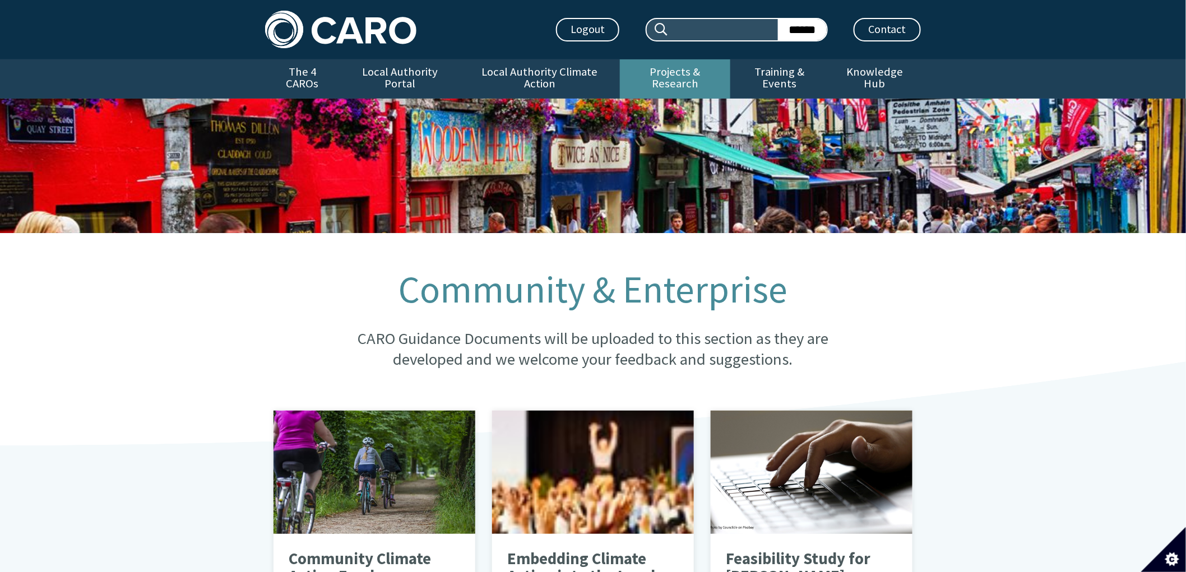
click at [668, 75] on link "Projects & Research" at bounding box center [675, 78] width 111 height 39
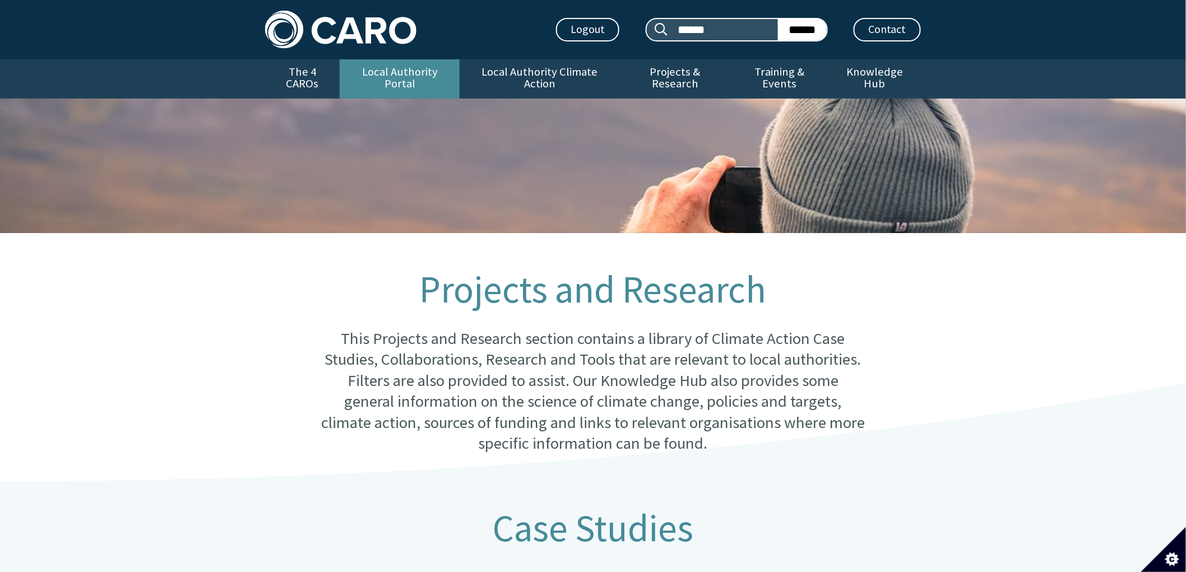
click at [405, 78] on link "Local Authority Portal" at bounding box center [400, 78] width 120 height 39
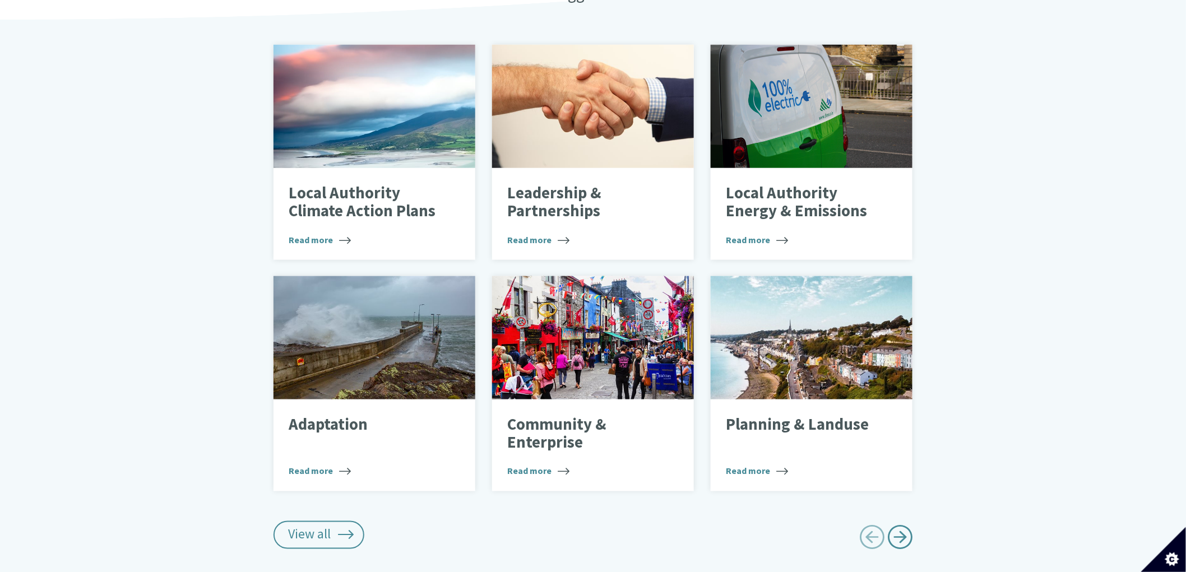
scroll to position [498, 0]
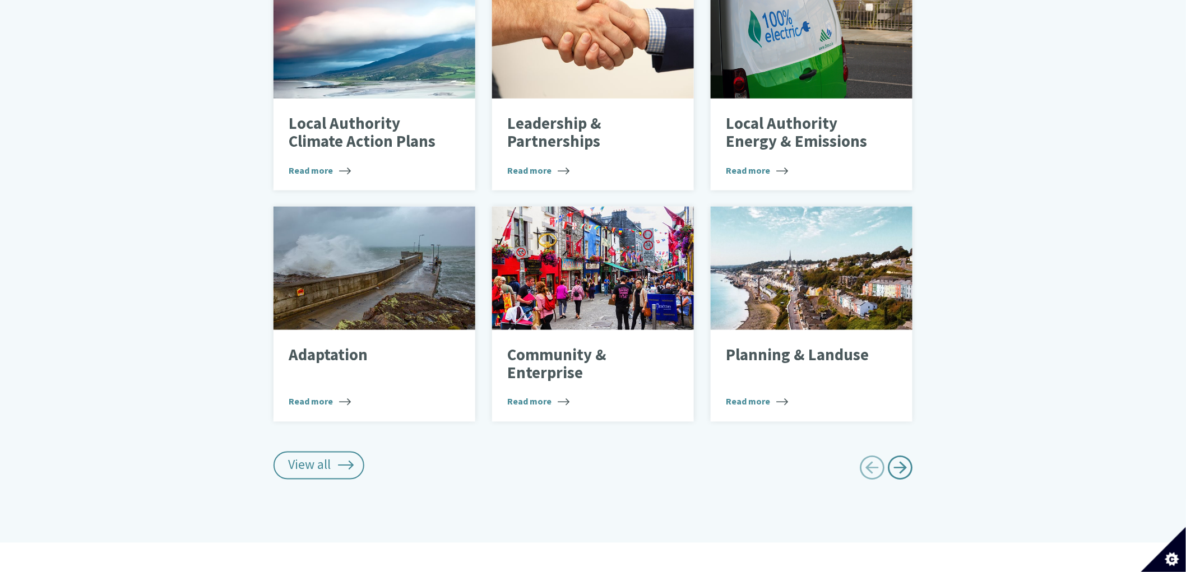
click at [902, 456] on span "Next page" at bounding box center [900, 468] width 25 height 25
type input "******"
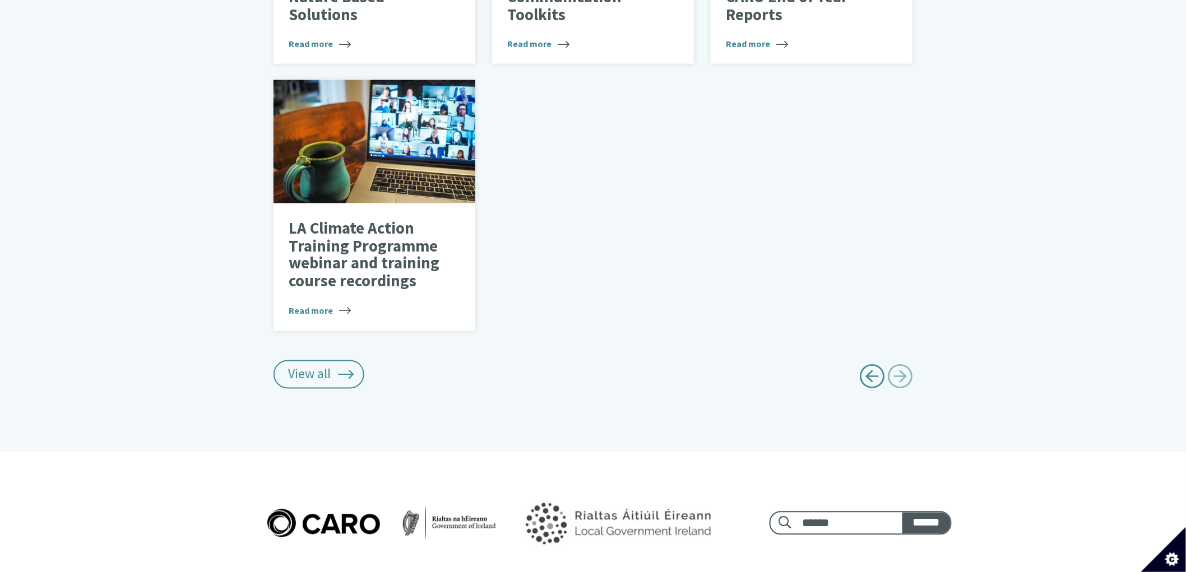
scroll to position [685, 0]
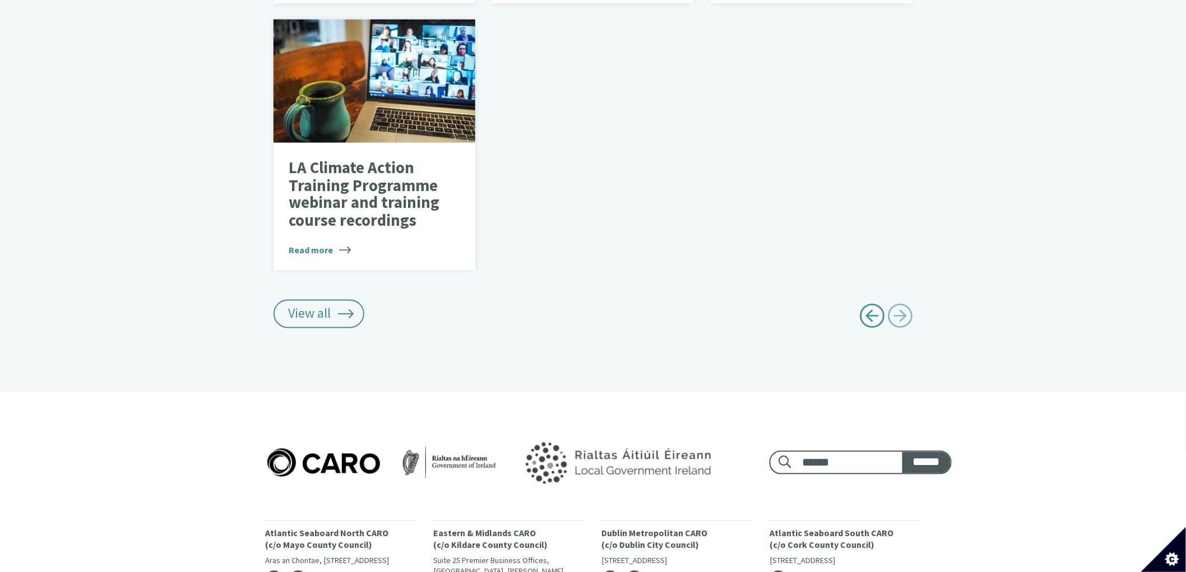
click at [870, 314] on span "Previous page" at bounding box center [871, 316] width 25 height 25
type input "******"
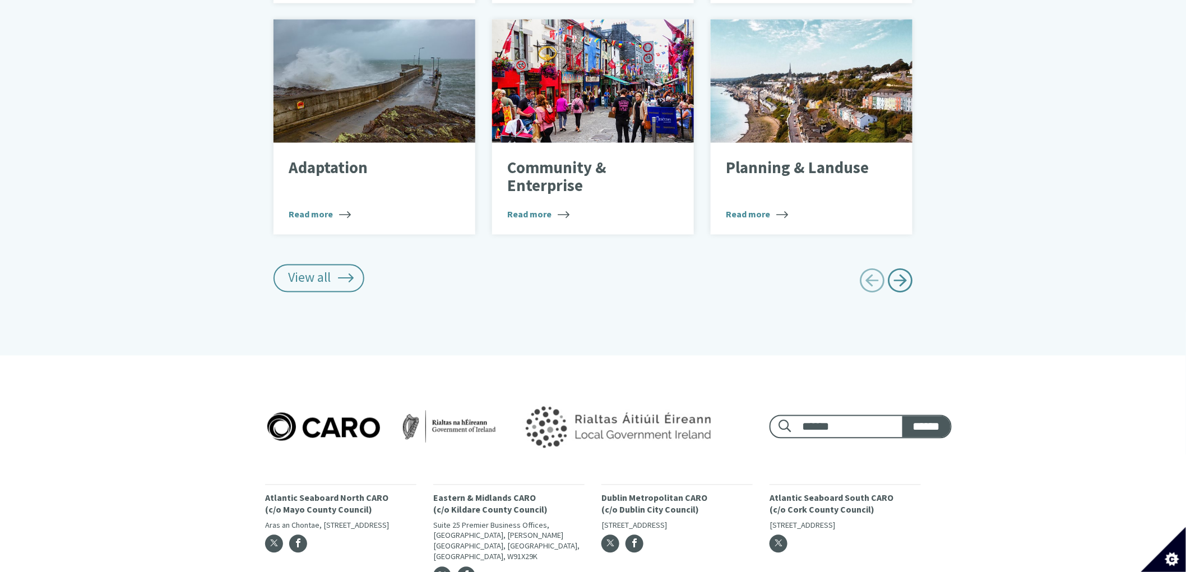
click at [871, 272] on span "Previous page" at bounding box center [871, 281] width 25 height 25
type input "******"
click at [900, 272] on span "Next page" at bounding box center [900, 281] width 25 height 25
type input "******"
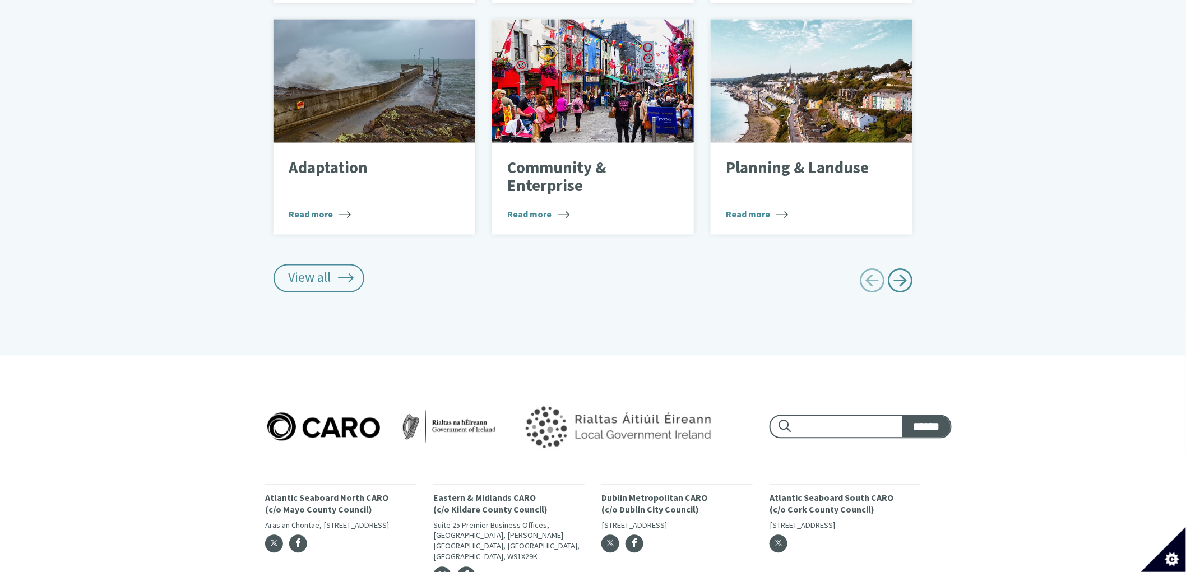
type input "******"
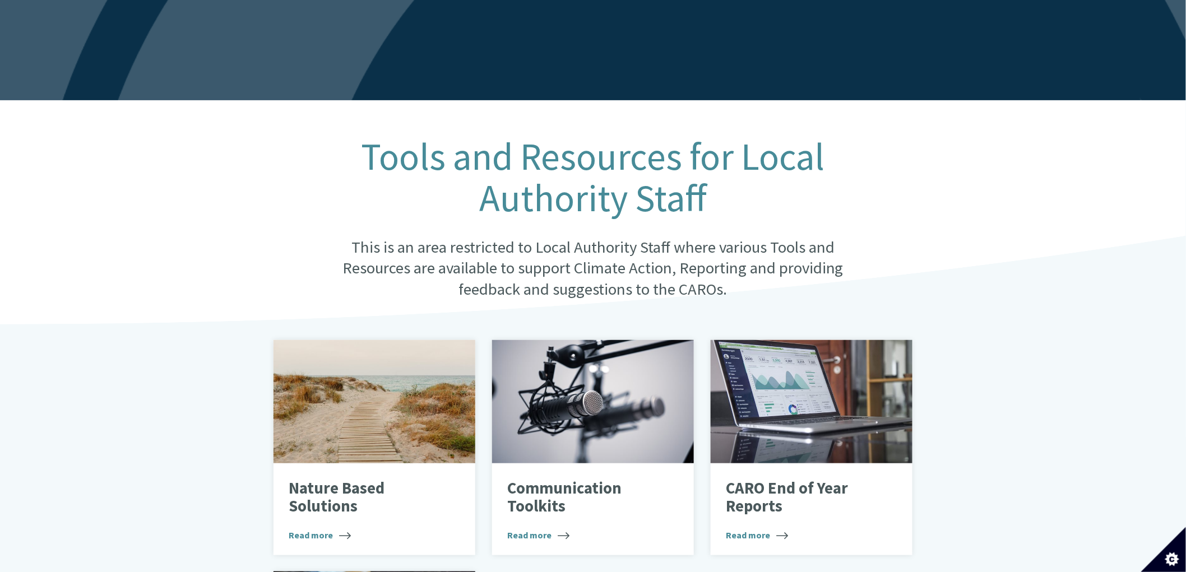
scroll to position [249, 0]
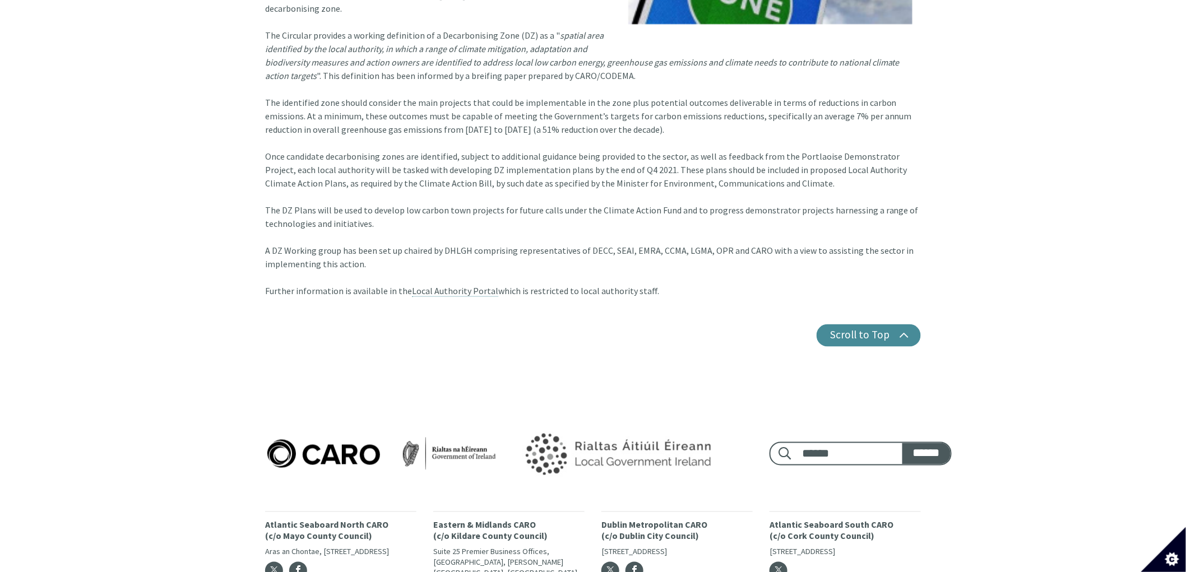
scroll to position [562, 0]
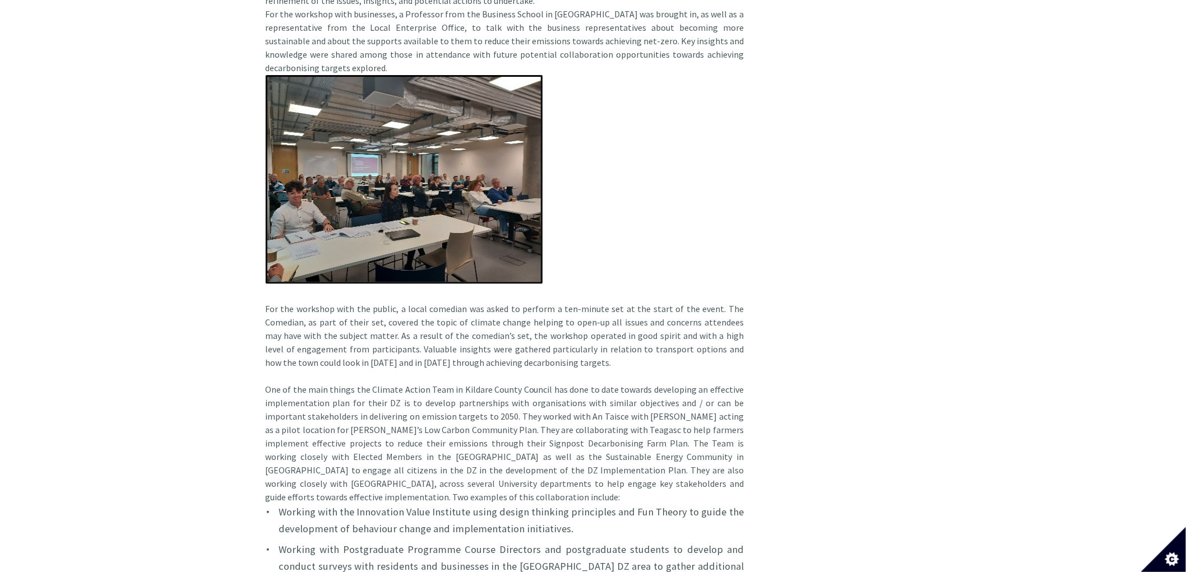
scroll to position [1682, 0]
